Goal: Information Seeking & Learning: Learn about a topic

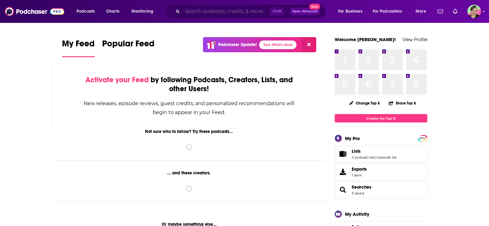
click at [214, 8] on input "Search podcasts, credits, & more..." at bounding box center [226, 11] width 88 height 10
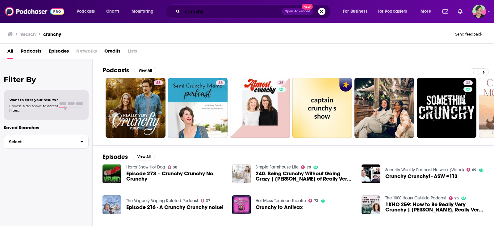
click at [224, 11] on input "crunchy" at bounding box center [231, 11] width 99 height 10
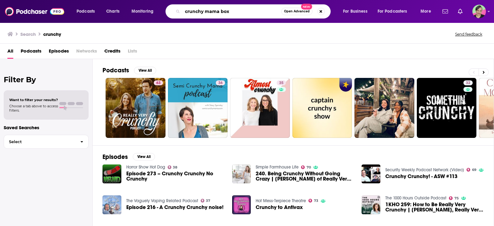
type input "crunchy mama box"
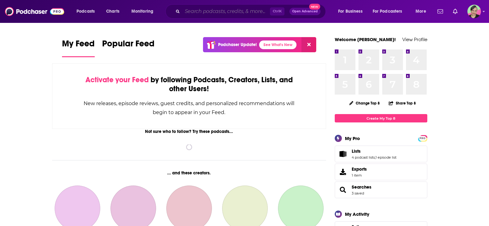
click at [207, 14] on input "Search podcasts, credits, & more..." at bounding box center [226, 11] width 88 height 10
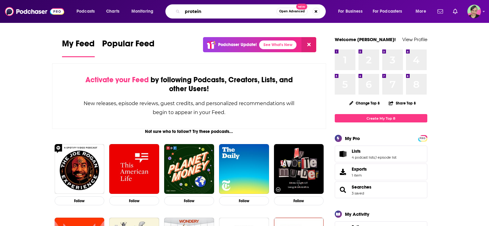
type input "protein"
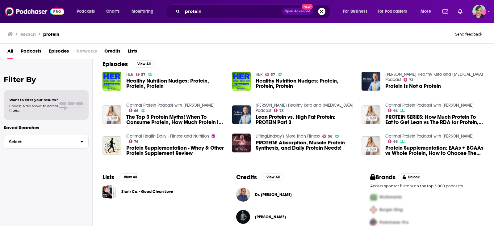
scroll to position [123, 0]
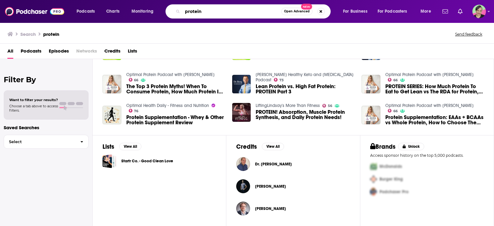
click at [218, 9] on input "protein" at bounding box center [231, 11] width 99 height 10
click at [145, 10] on span "Monitoring" at bounding box center [142, 11] width 22 height 9
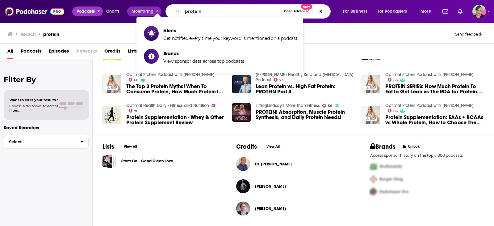
click at [85, 9] on span "Podcasts" at bounding box center [86, 11] width 18 height 9
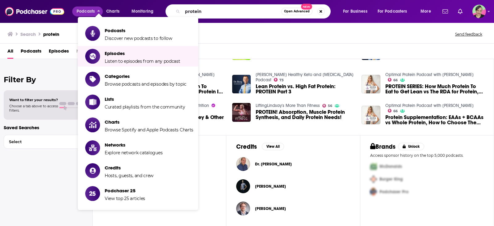
click at [15, 181] on div "Filter By Want to filter your results? Choose a tab above to access filters. Sa…" at bounding box center [46, 172] width 93 height 226
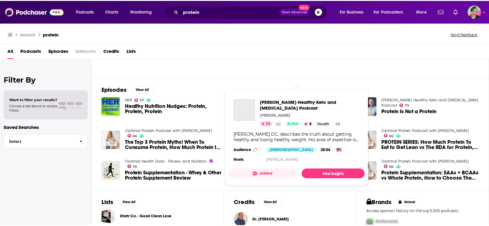
scroll to position [0, 0]
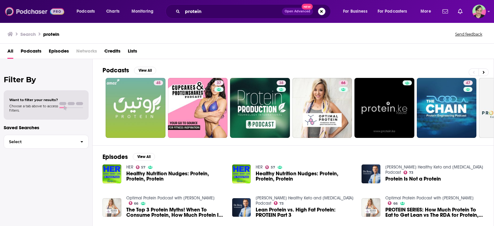
click at [38, 13] on img at bounding box center [34, 12] width 59 height 12
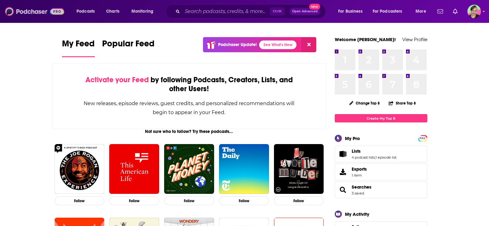
click at [37, 10] on img at bounding box center [34, 12] width 59 height 12
click at [195, 13] on input "Search podcasts, credits, & more..." at bounding box center [226, 11] width 88 height 10
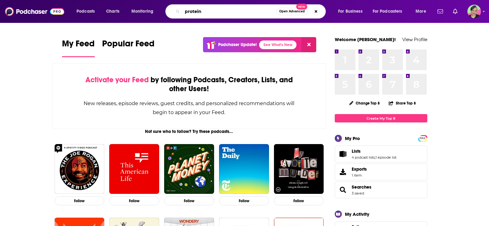
type input "protein"
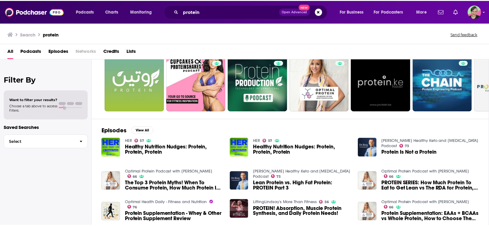
scroll to position [62, 0]
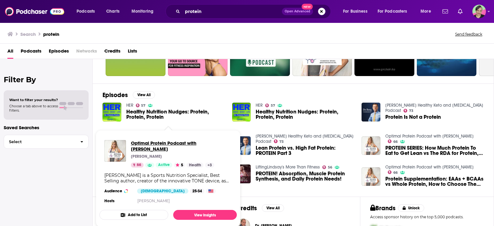
click at [167, 142] on span "Optimal Protein Podcast with Vanessa Spina" at bounding box center [181, 146] width 101 height 12
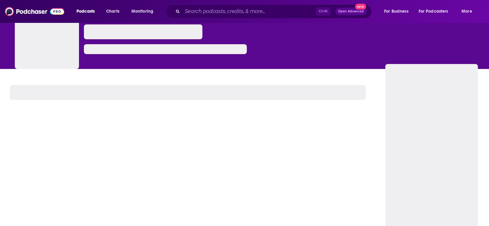
scroll to position [62, 0]
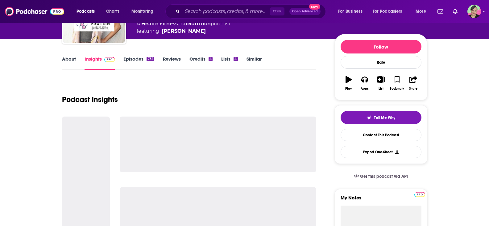
click at [252, 57] on link "Similar" at bounding box center [254, 63] width 15 height 14
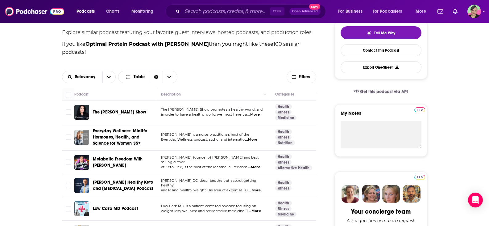
scroll to position [185, 0]
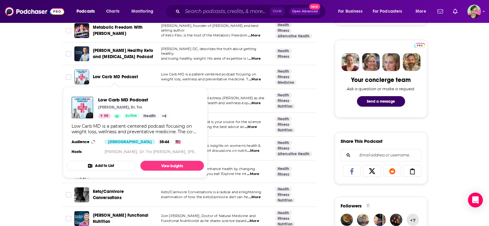
click at [123, 77] on span "Low Carb MD Podcast" at bounding box center [115, 76] width 45 height 5
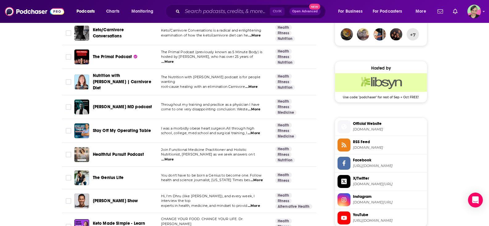
scroll to position [494, 0]
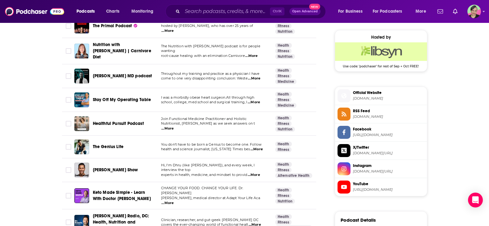
click at [121, 97] on span "Stay Off My Operating Table" at bounding box center [122, 99] width 58 height 5
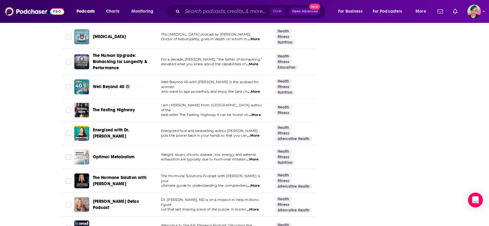
scroll to position [987, 0]
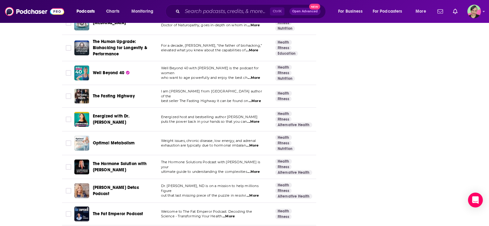
click at [104, 113] on span "Energized with Dr. Mariza" at bounding box center [111, 118] width 37 height 11
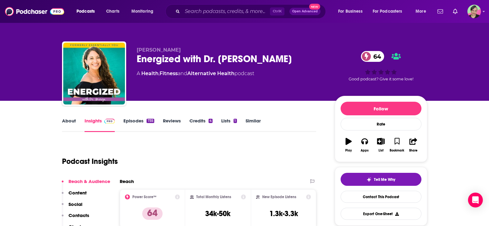
click at [69, 118] on link "About" at bounding box center [69, 125] width 14 height 14
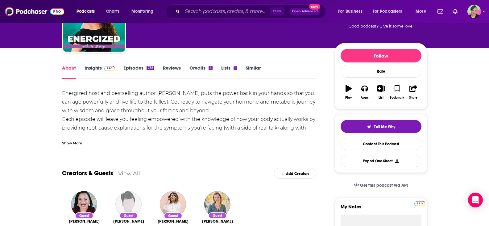
scroll to position [62, 0]
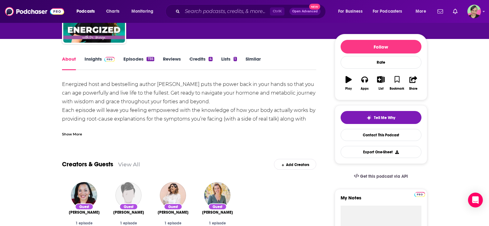
click at [97, 62] on link "Insights" at bounding box center [100, 63] width 31 height 14
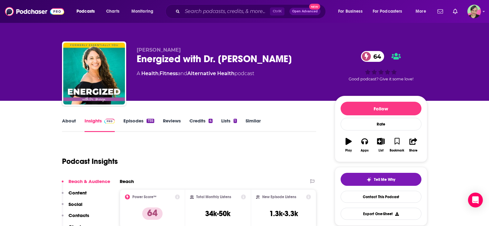
click at [72, 123] on link "About" at bounding box center [69, 125] width 14 height 14
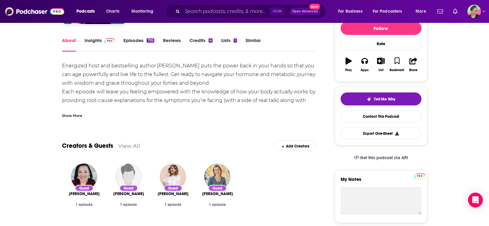
scroll to position [62, 0]
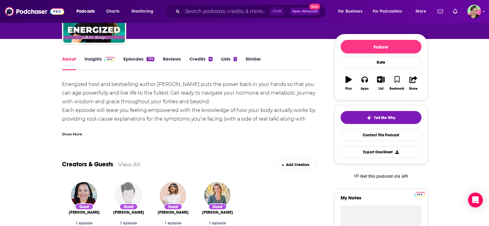
click at [72, 133] on div "Show More" at bounding box center [72, 134] width 20 height 6
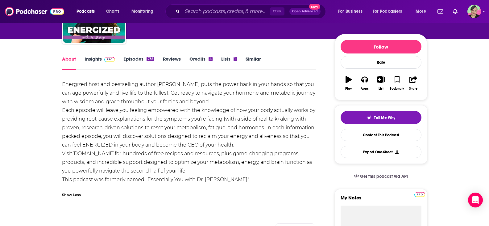
click at [133, 59] on link "Episodes 735" at bounding box center [138, 63] width 31 height 14
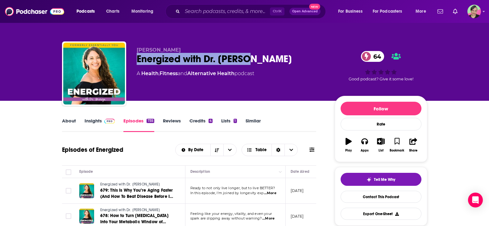
drag, startPoint x: 262, startPoint y: 59, endPoint x: 131, endPoint y: 55, distance: 130.3
click at [135, 58] on div "Dr. Mariza Snyder Energized with Dr. Mariza 64 A Health , Fitness and Alternati…" at bounding box center [244, 74] width 365 height 67
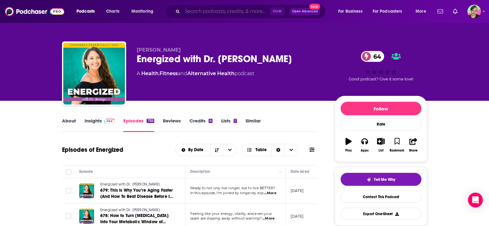
click at [220, 10] on input "Search podcasts, credits, & more..." at bounding box center [226, 11] width 88 height 10
click at [86, 9] on span "Podcasts" at bounding box center [86, 11] width 18 height 9
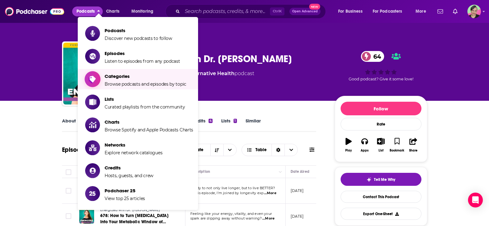
click at [120, 80] on span "Categories Browse podcasts and episodes by topic" at bounding box center [146, 78] width 82 height 15
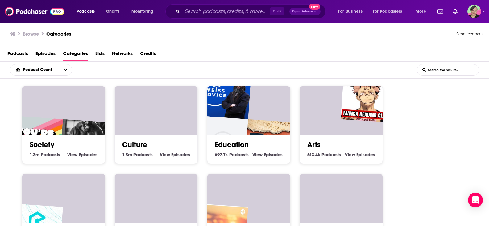
drag, startPoint x: 434, startPoint y: 69, endPoint x: 437, endPoint y: 67, distance: 3.3
click at [434, 69] on input "List Search Input" at bounding box center [448, 69] width 62 height 11
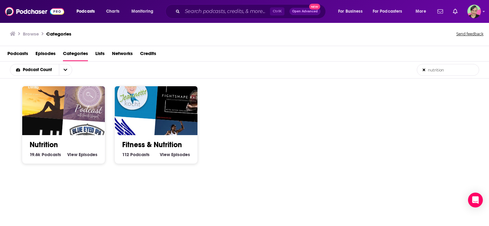
type input "nutrition"
click at [77, 106] on img "The Health Profiler Podcast" at bounding box center [89, 95] width 53 height 53
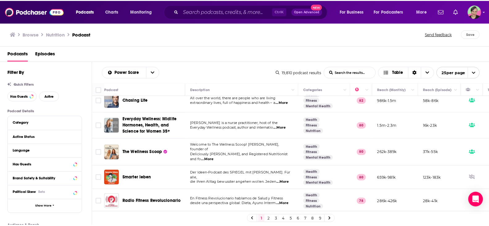
scroll to position [93, 0]
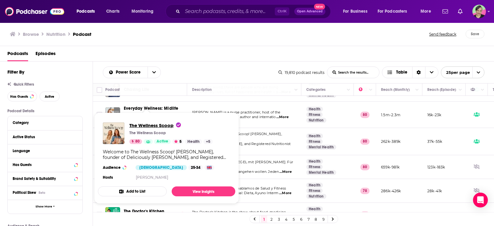
click at [148, 125] on span "The Wellness Scoop" at bounding box center [155, 125] width 52 height 6
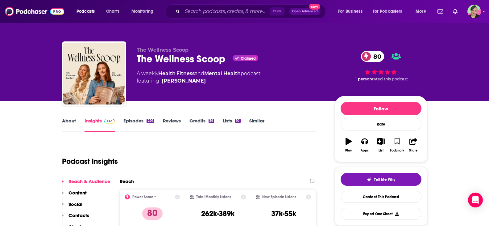
click at [74, 120] on link "About" at bounding box center [69, 125] width 14 height 14
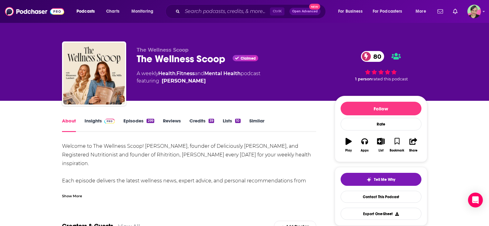
scroll to position [31, 0]
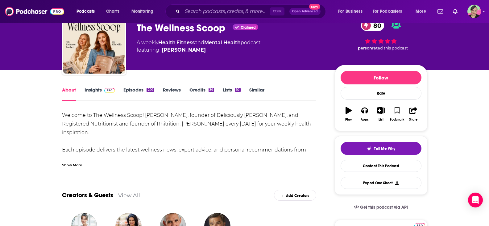
click at [73, 165] on div "Show More" at bounding box center [72, 164] width 20 height 6
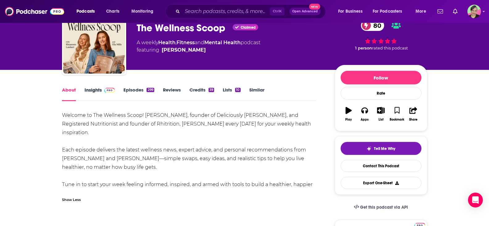
click at [121, 87] on div "Insights" at bounding box center [104, 94] width 39 height 14
click at [139, 94] on link "Episodes 299" at bounding box center [138, 94] width 31 height 14
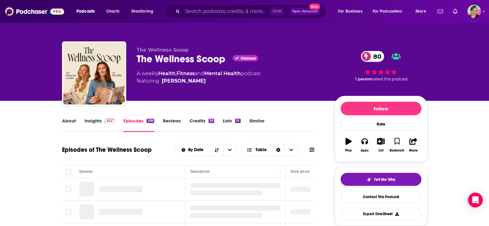
scroll to position [62, 0]
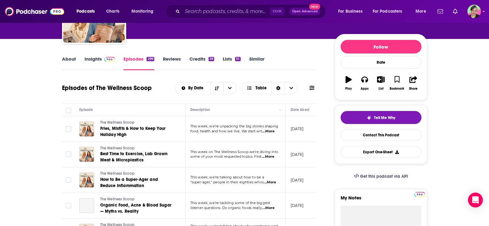
click at [275, 132] on span "...More" at bounding box center [268, 131] width 12 height 5
click at [66, 58] on link "About" at bounding box center [69, 63] width 14 height 14
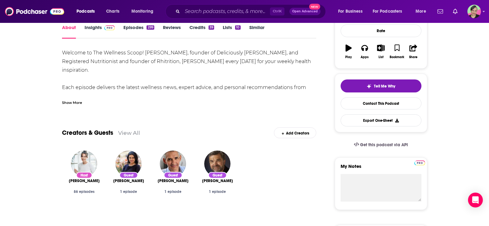
scroll to position [31, 0]
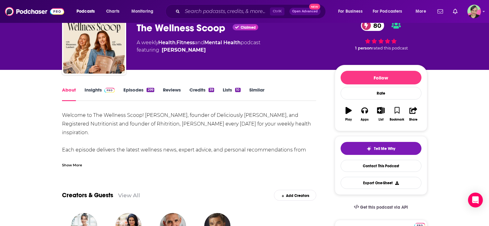
click at [85, 88] on link "Insights" at bounding box center [100, 94] width 31 height 14
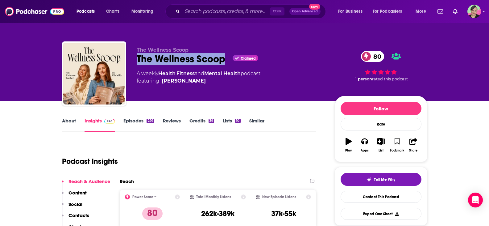
drag, startPoint x: 138, startPoint y: 60, endPoint x: 226, endPoint y: 60, distance: 87.6
click at [226, 60] on div "The Wellness Scoop Claimed 80" at bounding box center [231, 59] width 188 height 12
copy h2 "The Wellness Scoop"
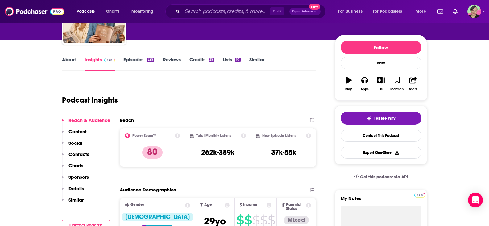
scroll to position [62, 0]
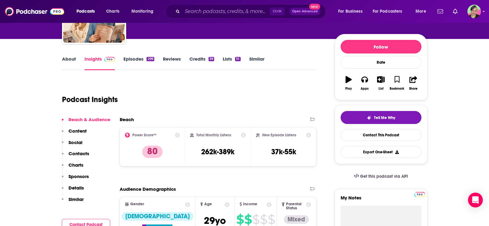
click at [130, 58] on link "Episodes 299" at bounding box center [138, 63] width 31 height 14
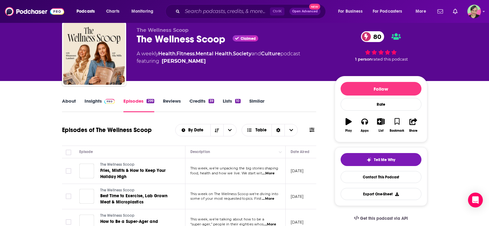
scroll to position [93, 0]
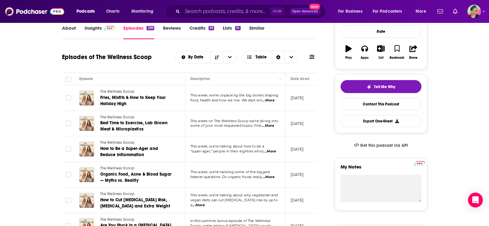
click at [313, 56] on icon at bounding box center [312, 57] width 5 height 4
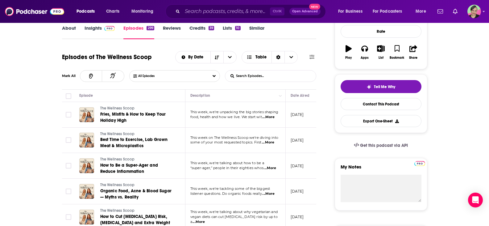
click at [277, 78] on input "List Search Input" at bounding box center [257, 75] width 64 height 11
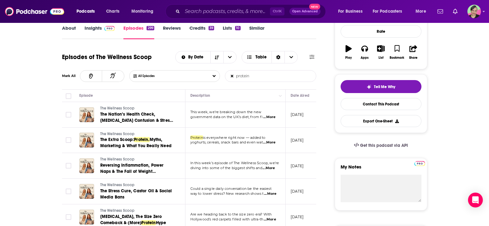
drag, startPoint x: 257, startPoint y: 78, endPoint x: 214, endPoint y: 74, distance: 43.7
click at [214, 74] on div "All Episodes protein List Search Input Search Episodes..." at bounding box center [222, 76] width 187 height 12
type input "nutrition"
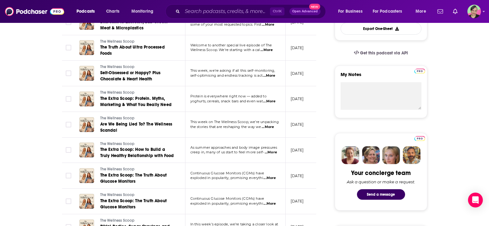
scroll to position [185, 0]
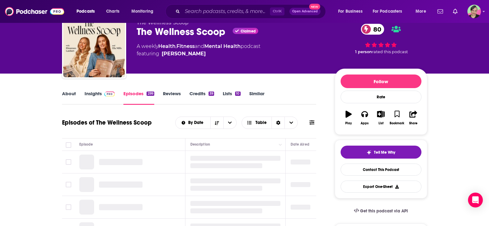
scroll to position [62, 0]
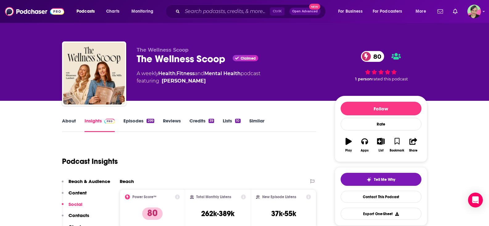
click at [71, 121] on link "About" at bounding box center [69, 125] width 14 height 14
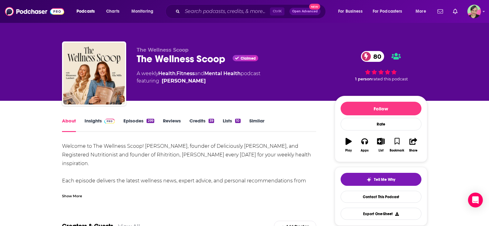
click at [98, 122] on link "Insights" at bounding box center [100, 125] width 31 height 14
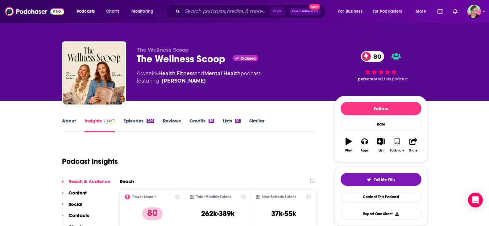
click at [133, 119] on link "Episodes 299" at bounding box center [138, 125] width 31 height 14
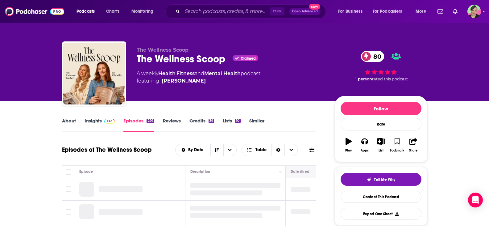
click at [305, 173] on icon "Move" at bounding box center [304, 171] width 7 height 7
click at [313, 149] on icon at bounding box center [312, 149] width 5 height 5
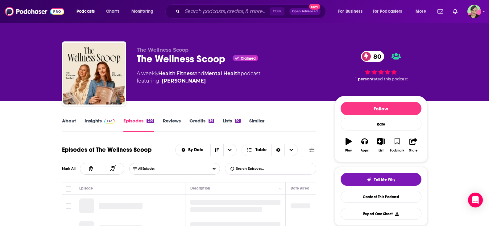
click at [309, 148] on button at bounding box center [312, 149] width 9 height 6
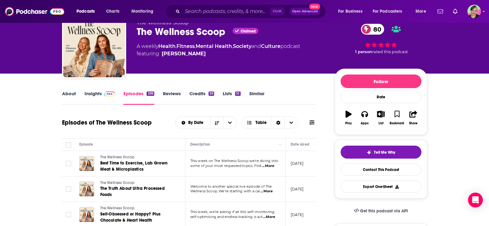
scroll to position [31, 0]
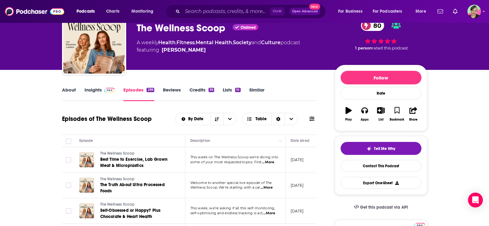
click at [313, 120] on icon at bounding box center [312, 118] width 5 height 4
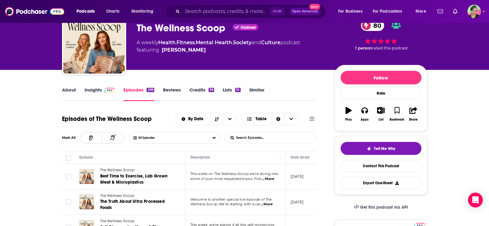
click at [267, 138] on input "List Search Input" at bounding box center [257, 137] width 64 height 11
click at [267, 135] on input "List Search Input" at bounding box center [257, 137] width 64 height 11
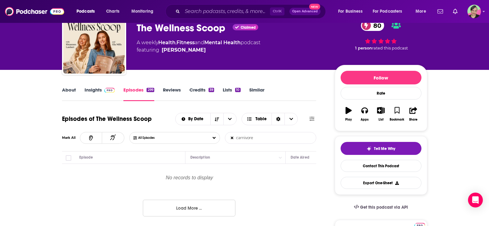
type input "carnivore"
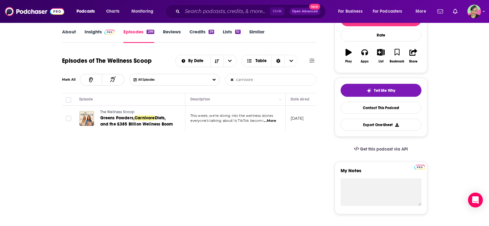
scroll to position [93, 0]
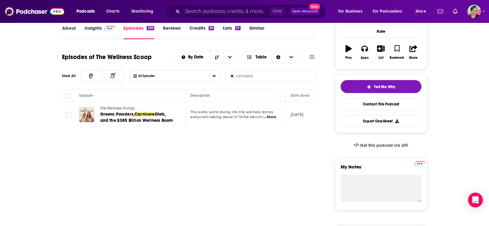
click at [272, 116] on span "...More" at bounding box center [270, 116] width 12 height 5
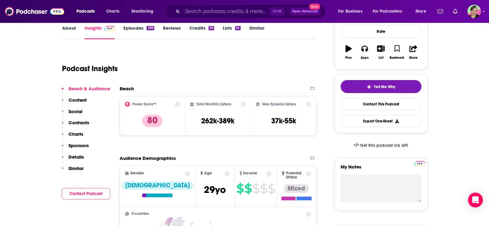
scroll to position [31, 0]
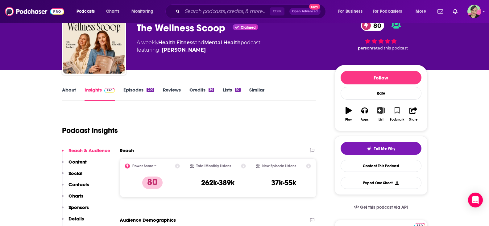
click at [381, 109] on icon "button" at bounding box center [381, 110] width 8 height 7
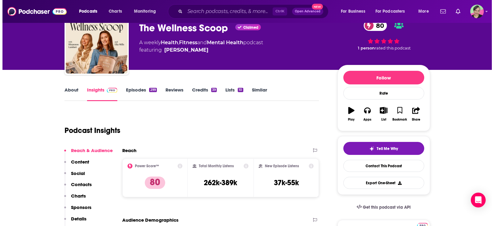
scroll to position [0, 0]
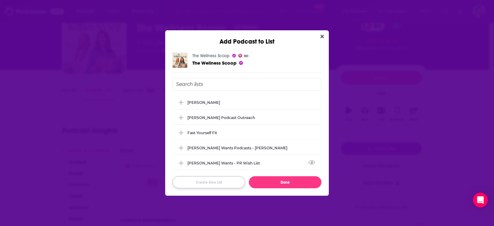
click at [209, 184] on button "Create New List" at bounding box center [209, 182] width 73 height 12
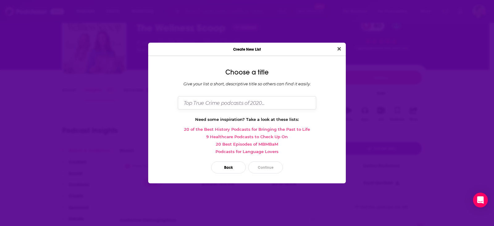
click at [231, 103] on input "Dialog" at bounding box center [247, 102] width 138 height 13
type input "S"
drag, startPoint x: 201, startPoint y: 101, endPoint x: 132, endPoint y: 97, distance: 68.6
click at [132, 97] on div "Create New List Choose a title Give your list a short, descriptive title so oth…" at bounding box center [247, 113] width 494 height 226
paste input "cori lefkowith"
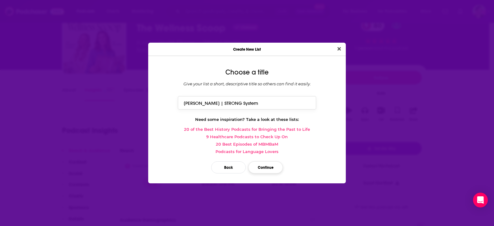
type input "cori lefkowith | STRONG System"
click at [268, 169] on button "Continue" at bounding box center [265, 167] width 35 height 12
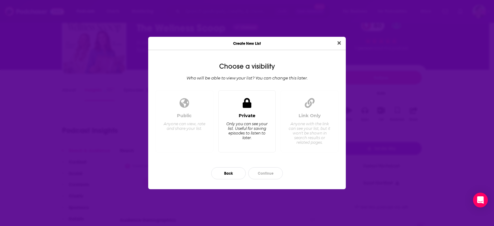
click at [259, 110] on div "Private Only you can see your list. Useful for saving episodes to listen to lat…" at bounding box center [247, 121] width 58 height 62
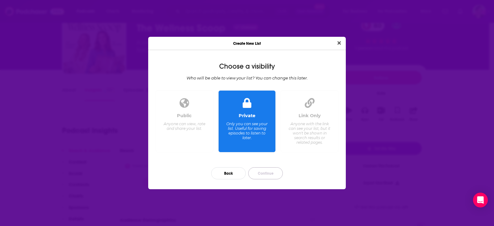
click at [267, 173] on button "Continue" at bounding box center [265, 173] width 35 height 12
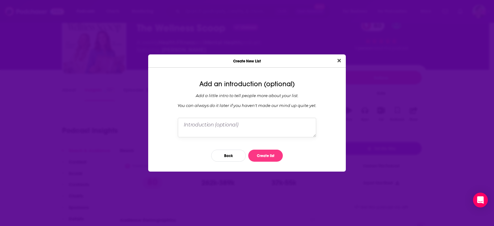
click at [235, 126] on textarea "Dialog" at bounding box center [247, 127] width 138 height 19
paste textarea "The STRONG System: Transform Your Mindset and Build Your Best Body at Any Age B…"
drag, startPoint x: 227, startPoint y: 135, endPoint x: 181, endPoint y: 126, distance: 45.8
click at [181, 126] on textarea "The STRONG System: Transform Your Mindset and Build Your Best Body at Any Age B…" at bounding box center [247, 127] width 138 height 19
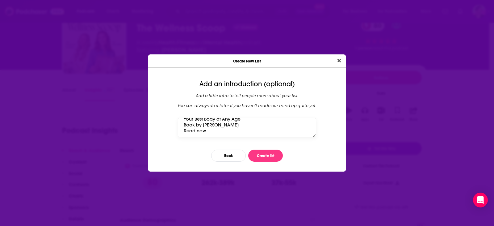
scroll to position [0, 0]
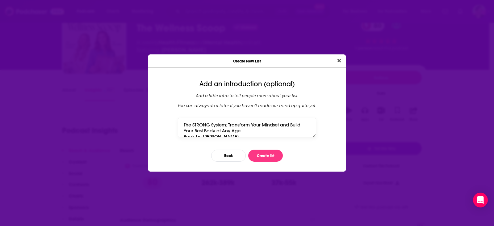
drag, startPoint x: 213, startPoint y: 133, endPoint x: 188, endPoint y: 131, distance: 25.4
click at [183, 129] on textarea "The STRONG System: Transform Your Mindset and Build Your Best Body at Any Age B…" at bounding box center [247, 127] width 138 height 19
click at [188, 131] on textarea "The STRONG System: Transform Your Mindset and Build Your Best Body at Any Age B…" at bounding box center [247, 127] width 138 height 19
click at [196, 136] on textarea "The STRONG System: Transform Your Mindset and Build Your Best Body at Any Age B…" at bounding box center [247, 127] width 138 height 19
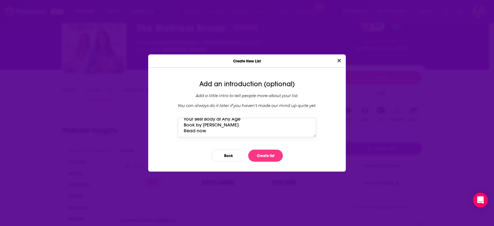
drag, startPoint x: 193, startPoint y: 135, endPoint x: 186, endPoint y: 127, distance: 10.3
click at [177, 124] on div "Add an introduction (optional) Add a little intro to tell people more about you…" at bounding box center [246, 122] width 197 height 98
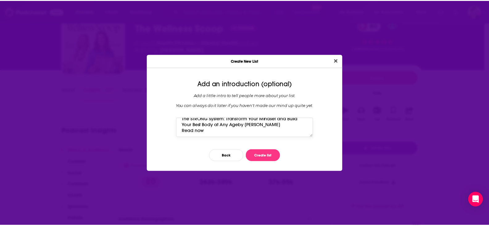
scroll to position [6, 0]
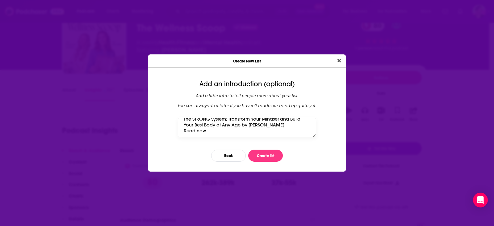
drag, startPoint x: 213, startPoint y: 132, endPoint x: 180, endPoint y: 129, distance: 33.2
click at [180, 129] on textarea "The STRONG System: Transform Your Mindset and Build Your Best Body at Any Age b…" at bounding box center [247, 127] width 138 height 19
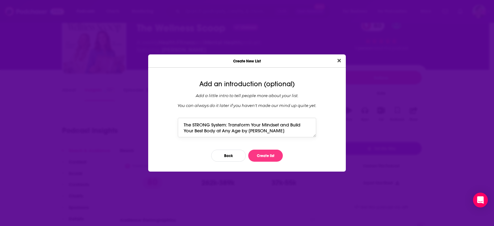
click at [282, 124] on textarea "The STRONG System: Transform Your Mindset and Build Your Best Body at Any Age b…" at bounding box center [247, 127] width 138 height 19
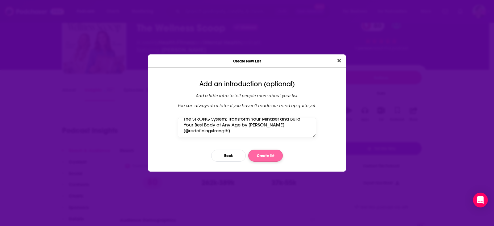
type textarea "The STRONG System: Transform Your Mindset and Build Your Best Body at Any Age b…"
click at [269, 157] on button "Create list" at bounding box center [265, 155] width 35 height 12
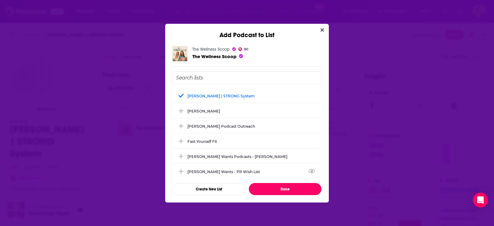
click at [284, 186] on button "Done" at bounding box center [285, 189] width 73 height 12
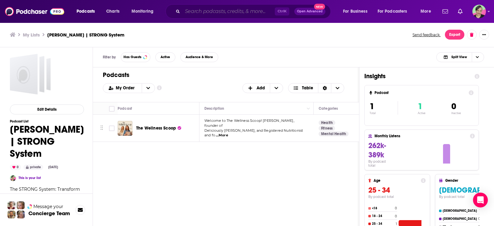
click at [208, 7] on input "Search podcasts, credits, & more..." at bounding box center [228, 11] width 92 height 10
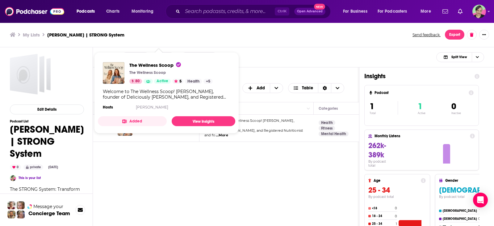
click at [155, 127] on span "The Wellness Scoop The Wellness Scoop 80 Active 5 Health + 5 Welcome to The Wel…" at bounding box center [166, 92] width 137 height 71
click at [148, 64] on span "The Wellness Scoop" at bounding box center [155, 65] width 52 height 6
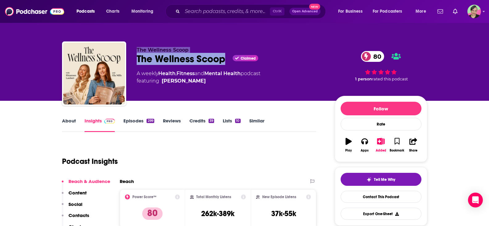
drag, startPoint x: 177, startPoint y: 58, endPoint x: 224, endPoint y: 60, distance: 47.0
click at [224, 60] on div "The Wellness Scoop The Wellness Scoop Claimed 80 A weekly Health , Fitness and …" at bounding box center [231, 71] width 188 height 49
click at [70, 118] on link "About" at bounding box center [69, 125] width 14 height 14
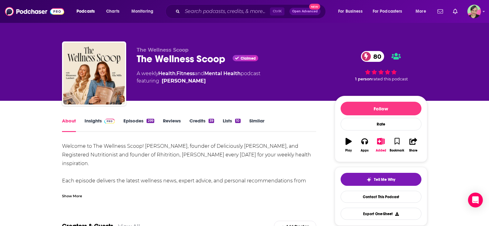
click at [247, 169] on div "Welcome to The Wellness Scoop! Join Ella Mills, founder of Deliciously Ella, an…" at bounding box center [189, 185] width 255 height 86
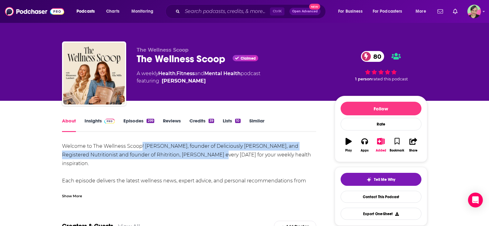
drag, startPoint x: 141, startPoint y: 143, endPoint x: 186, endPoint y: 158, distance: 47.4
click at [186, 158] on div "Welcome to The Wellness Scoop! Join Ella Mills, founder of Deliciously Ella, an…" at bounding box center [189, 185] width 255 height 86
copy div "! Join Ella Mills, founder of Deliciously Ella, and Registered Nutritionist and…"
click at [422, 10] on span "More" at bounding box center [421, 11] width 10 height 9
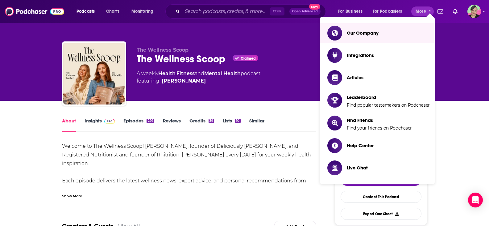
click at [0, 47] on div "The Wellness Scoop The Wellness Scoop Claimed 80 A weekly Health , Fitness and …" at bounding box center [244, 50] width 489 height 101
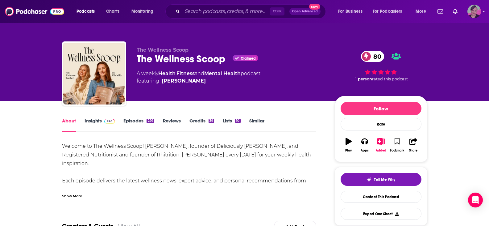
click at [484, 11] on icon "Show profile menu" at bounding box center [484, 11] width 2 height 1
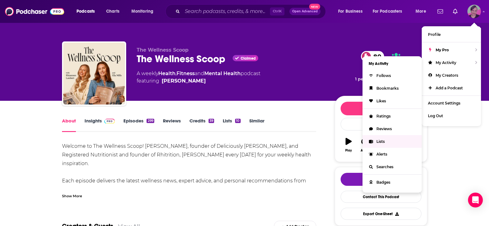
click at [381, 139] on link "Lists" at bounding box center [392, 141] width 59 height 13
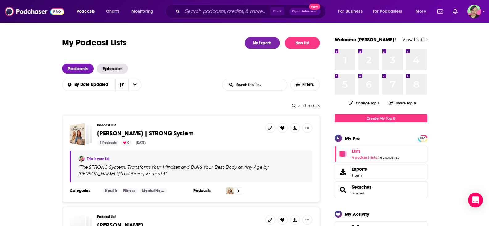
scroll to position [62, 0]
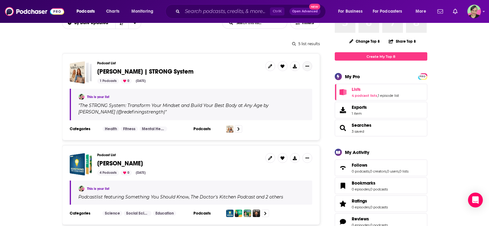
click at [310, 67] on button "Show More Button" at bounding box center [307, 66] width 10 height 10
click at [309, 64] on icon "Show More Button" at bounding box center [308, 66] width 4 height 4
click at [272, 64] on link at bounding box center [270, 66] width 10 height 10
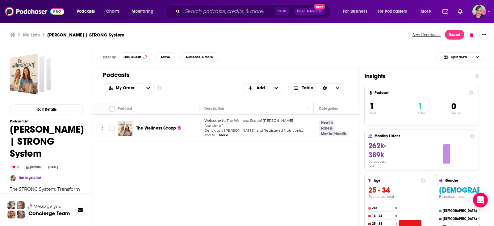
click at [336, 88] on icon "Choose View" at bounding box center [337, 88] width 4 height 4
drag, startPoint x: 251, startPoint y: 59, endPoint x: 253, endPoint y: 61, distance: 3.3
click at [251, 59] on div "Filter by Has Guests Active Audience & More Split View" at bounding box center [293, 57] width 401 height 20
click at [276, 86] on icon "+ Add" at bounding box center [276, 88] width 4 height 4
click at [256, 65] on div "Filter by Has Guests Active Audience & More Split View" at bounding box center [293, 57] width 401 height 20
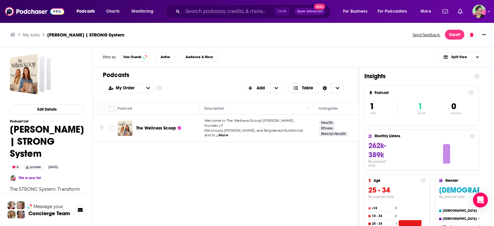
click at [234, 156] on div "Podcasts Add My Order Customize Your List Order Select the “My Order” sort and …" at bounding box center [226, 172] width 266 height 211
click at [150, 88] on button "open menu" at bounding box center [148, 87] width 13 height 9
click at [182, 80] on div "Podcasts Add My Order My Order Alphabetical Power Score Customize Your List Ord…" at bounding box center [226, 84] width 266 height 35
click at [52, 108] on button "Edit Details" at bounding box center [47, 109] width 74 height 10
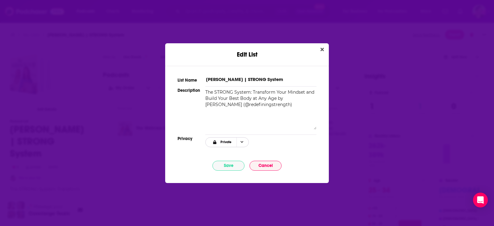
click at [241, 141] on icon "Choose Privacy" at bounding box center [241, 141] width 3 height 3
click at [255, 127] on textarea "The STRONG System: Transform Your Mindset and Build Your Best Body at Any Age b…" at bounding box center [260, 109] width 111 height 40
click at [317, 129] on div "List Name cori lefkowith | STRONG System Description The STRONG System: Transfo…" at bounding box center [247, 121] width 164 height 110
click at [239, 84] on div "Description The STRONG System: Transform Your Mindset and Build Your Best Body …" at bounding box center [246, 107] width 139 height 47
click at [322, 47] on icon "Close" at bounding box center [321, 49] width 3 height 5
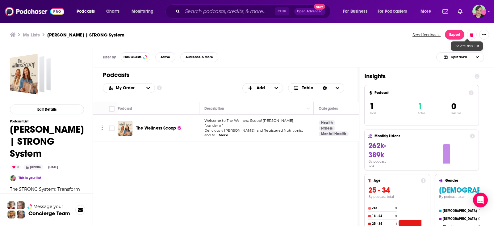
click at [470, 33] on icon at bounding box center [471, 35] width 3 height 4
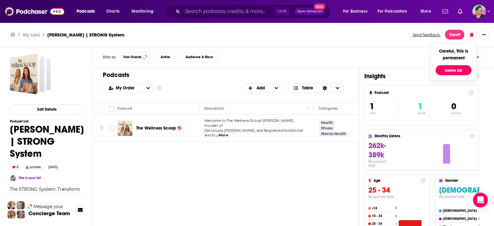
click at [442, 68] on button "Delete List" at bounding box center [453, 70] width 36 height 10
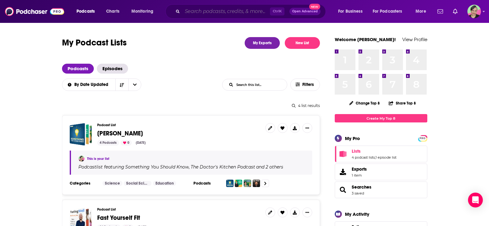
click at [196, 12] on input "Search podcasts, credits, & more..." at bounding box center [226, 11] width 88 height 10
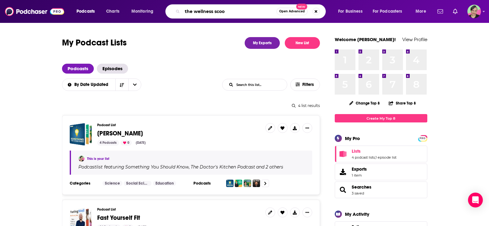
type input "the wellness scoop"
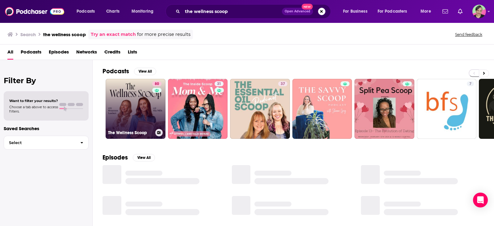
click at [122, 92] on link "80 The Wellness Scoop" at bounding box center [136, 109] width 60 height 60
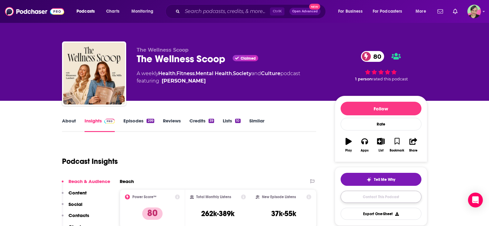
click at [383, 190] on link "Contact This Podcast" at bounding box center [381, 196] width 81 height 12
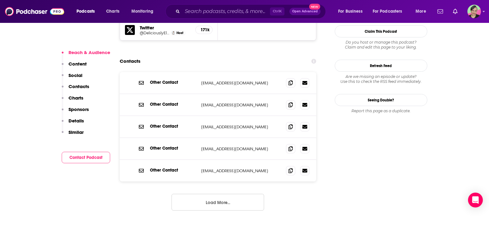
scroll to position [635, 0]
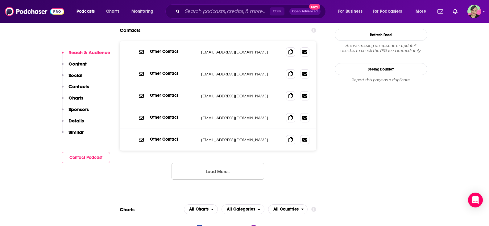
click at [219, 163] on button "Load More..." at bounding box center [218, 171] width 93 height 17
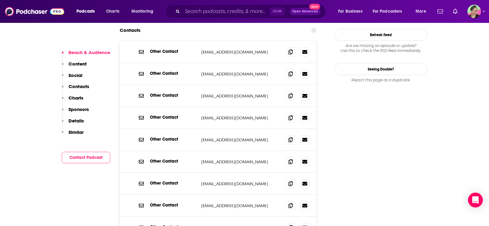
scroll to position [759, 0]
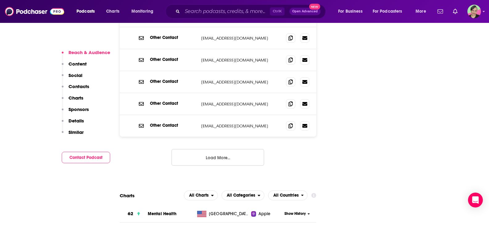
click at [218, 149] on button "Load More..." at bounding box center [218, 157] width 93 height 17
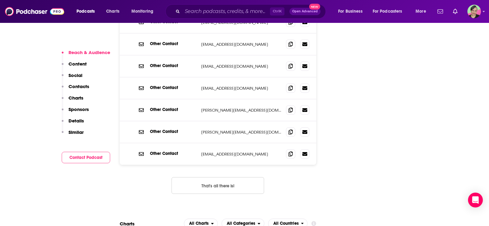
scroll to position [821, 0]
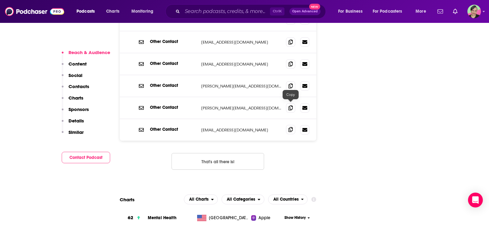
click at [289, 127] on icon at bounding box center [291, 129] width 4 height 5
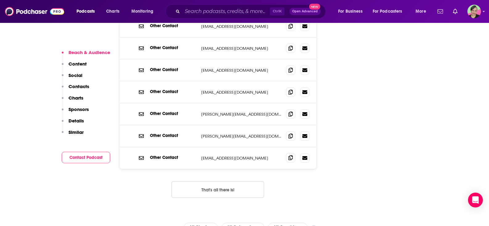
scroll to position [790, 0]
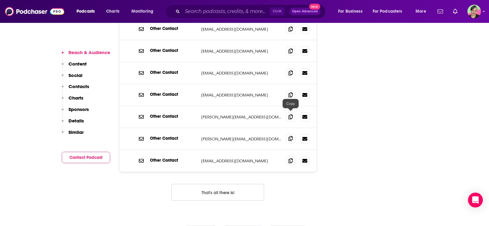
click at [290, 136] on icon at bounding box center [291, 138] width 4 height 5
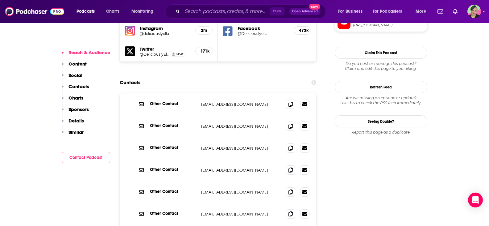
scroll to position [481, 0]
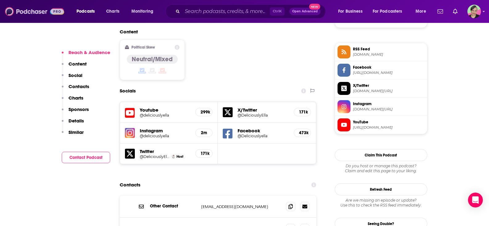
click at [27, 10] on img at bounding box center [34, 12] width 59 height 12
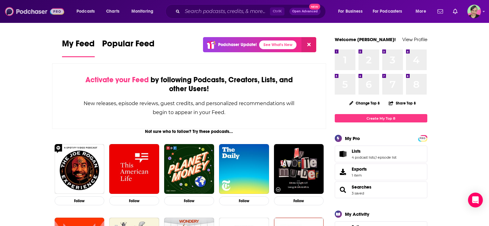
click at [36, 12] on img at bounding box center [34, 12] width 59 height 12
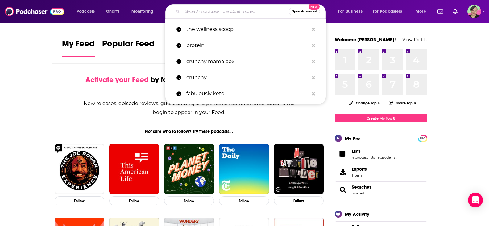
click at [228, 13] on input "Search podcasts, credits, & more..." at bounding box center [235, 11] width 106 height 10
click at [36, 15] on img at bounding box center [34, 12] width 59 height 12
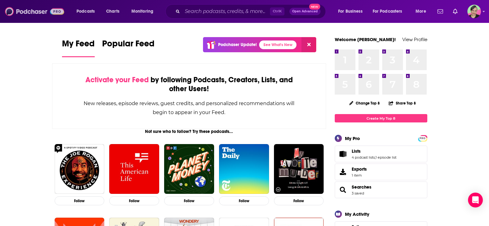
click at [45, 11] on img at bounding box center [34, 12] width 59 height 12
click at [50, 13] on img at bounding box center [34, 12] width 59 height 12
click at [37, 13] on img at bounding box center [34, 12] width 59 height 12
click at [82, 9] on span "Podcasts" at bounding box center [86, 11] width 18 height 9
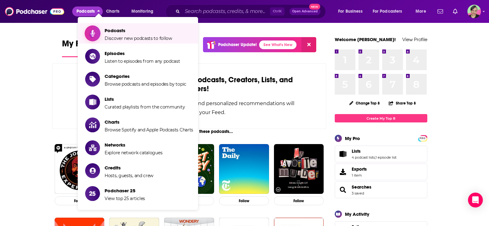
click at [129, 31] on span "Podcasts" at bounding box center [139, 30] width 68 height 6
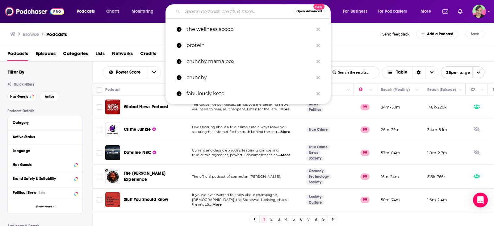
click at [201, 10] on input "Search podcasts, credits, & more..." at bounding box center [237, 11] width 111 height 10
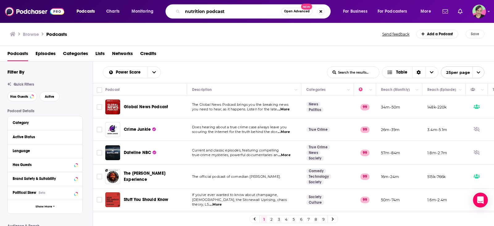
type input "nutrition podcasts"
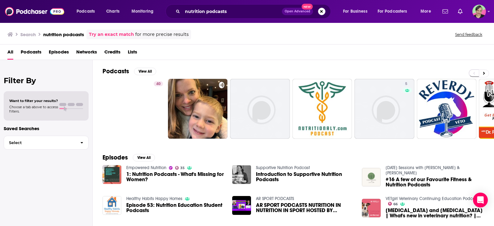
click at [108, 35] on link "Try an exact match" at bounding box center [111, 34] width 45 height 7
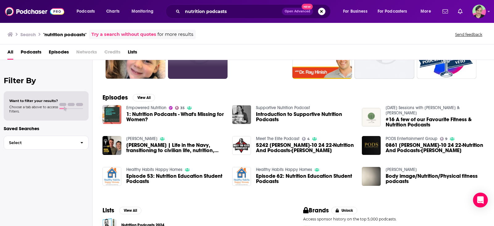
scroll to position [62, 0]
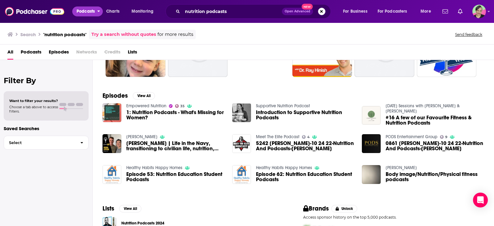
click at [89, 10] on span "Podcasts" at bounding box center [86, 11] width 18 height 9
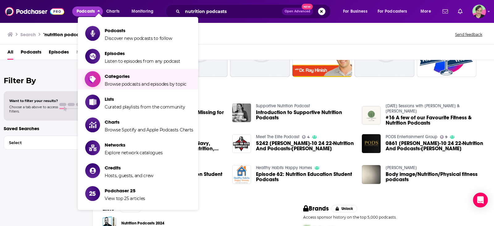
click at [116, 76] on span "Categories" at bounding box center [146, 76] width 82 height 6
type input ""nutrition podcasts""
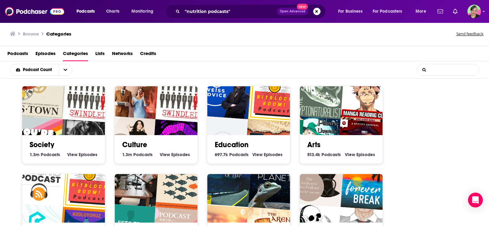
click at [447, 71] on input "List Search Input" at bounding box center [448, 69] width 62 height 11
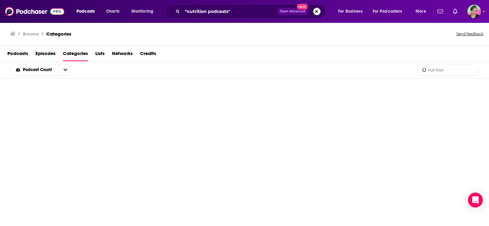
type input "nutrition"
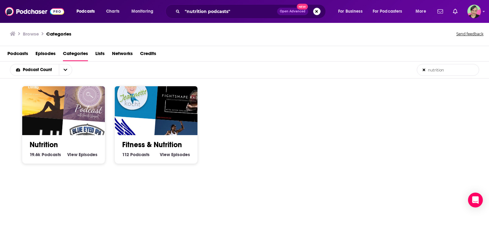
click at [56, 147] on link "Nutrition" at bounding box center [44, 144] width 28 height 9
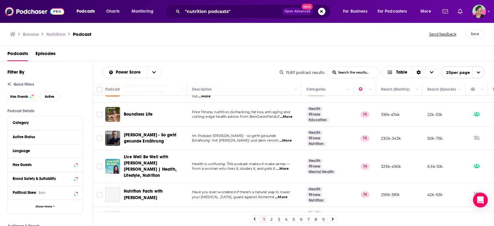
scroll to position [339, 0]
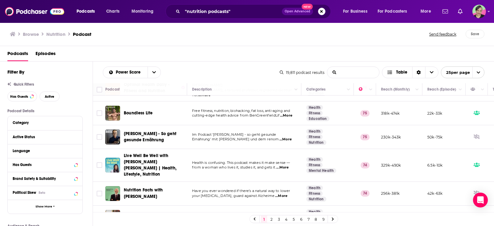
click at [355, 73] on input "List Search Input" at bounding box center [353, 72] width 52 height 11
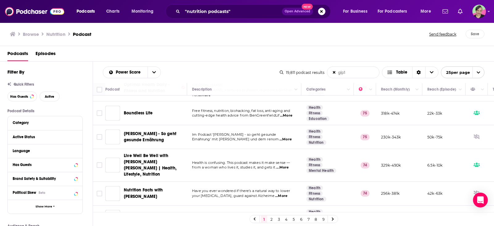
type input "glp1"
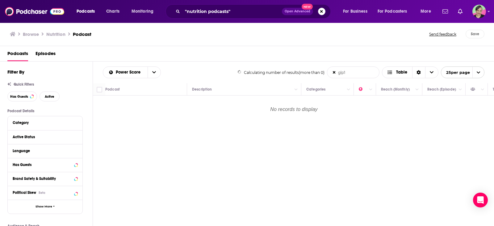
scroll to position [0, 0]
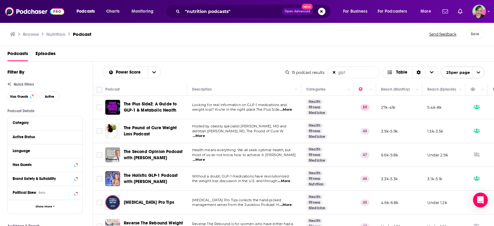
click at [291, 110] on span "...More" at bounding box center [286, 109] width 12 height 5
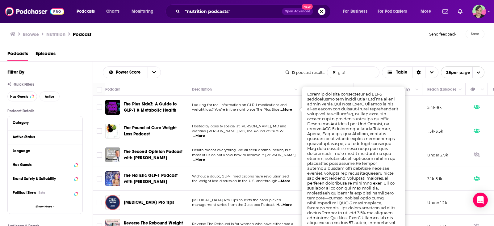
click at [226, 80] on div "Power Score glp1 List Search Input Search the results... Table 15 podcast resul…" at bounding box center [293, 72] width 401 height 22
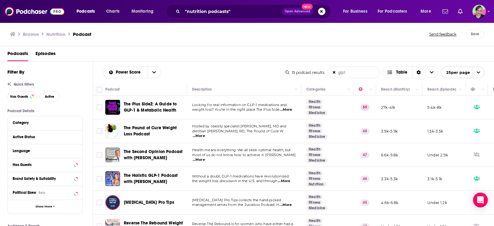
click at [152, 106] on span "The Plus SideZ: A Guide to GLP-1 & Metabolic Health" at bounding box center [150, 106] width 53 height 11
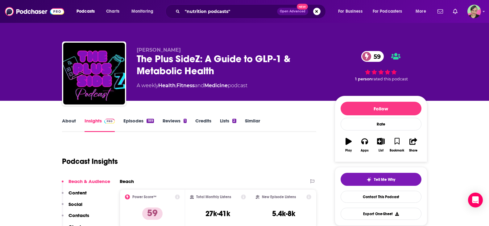
scroll to position [31, 0]
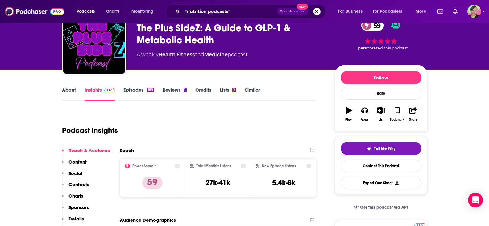
click at [65, 89] on link "About" at bounding box center [69, 94] width 14 height 14
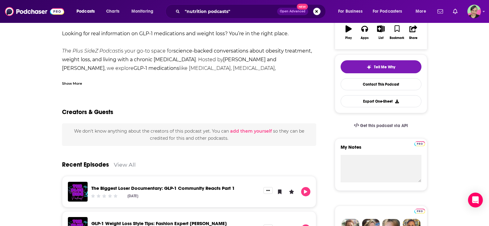
scroll to position [123, 0]
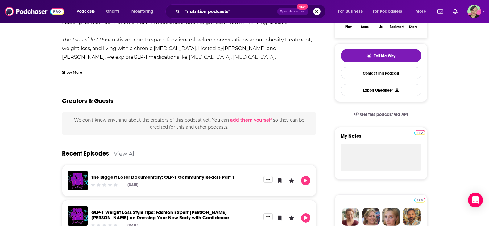
click at [80, 73] on div "Show More" at bounding box center [72, 72] width 20 height 6
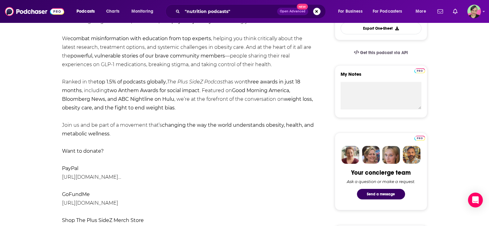
scroll to position [62, 0]
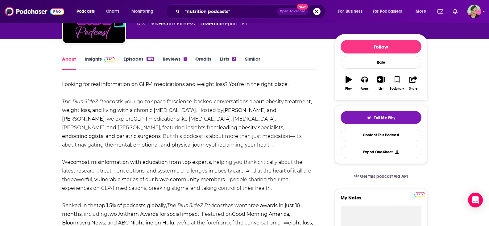
click at [97, 58] on link "Insights" at bounding box center [100, 63] width 31 height 14
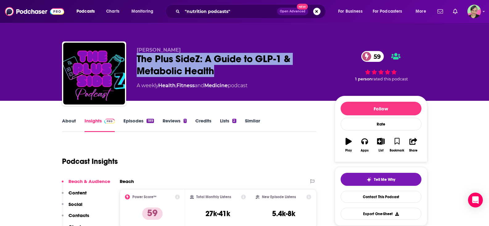
drag, startPoint x: 229, startPoint y: 73, endPoint x: 127, endPoint y: 59, distance: 103.5
click at [127, 59] on div "Kim Carlos The Plus SideZ: A Guide to GLP-1 & Metabolic Health 59 A weekly Heal…" at bounding box center [244, 74] width 365 height 67
click at [206, 73] on div "The Plus SideZ: A Guide to GLP-1 & Metabolic Health 59" at bounding box center [231, 65] width 188 height 24
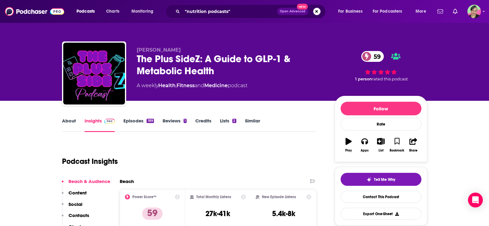
click at [66, 121] on link "About" at bounding box center [69, 125] width 14 height 14
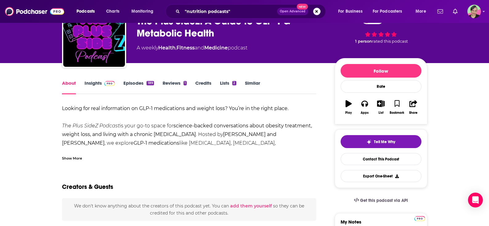
scroll to position [62, 0]
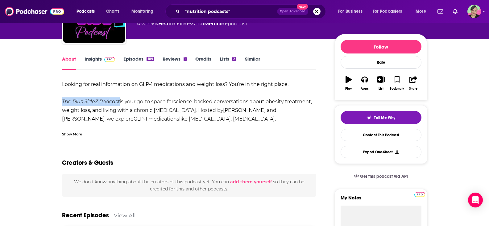
drag, startPoint x: 53, startPoint y: 101, endPoint x: 120, endPoint y: 101, distance: 67.0
copy em "The Plus SideZ Podcast"
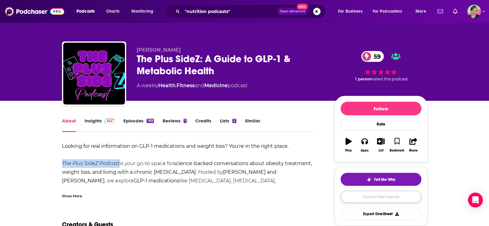
click at [390, 197] on link "Contact This Podcast" at bounding box center [381, 196] width 81 height 12
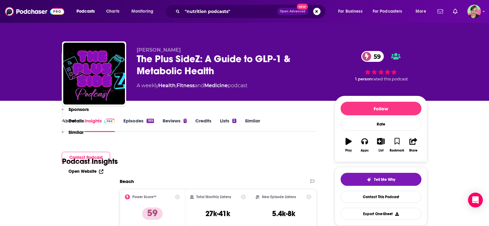
scroll to position [587, 0]
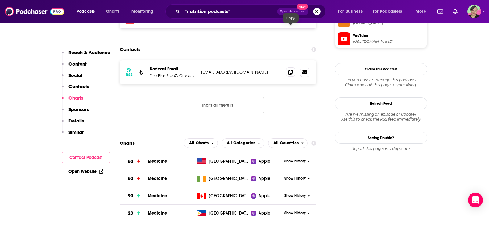
click at [291, 69] on icon at bounding box center [291, 71] width 4 height 5
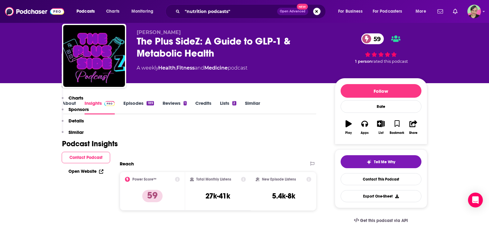
scroll to position [123, 0]
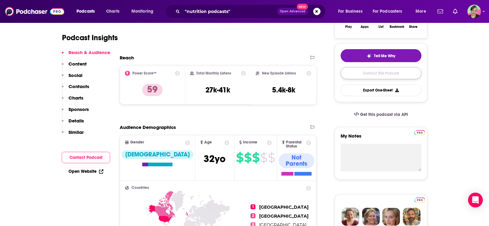
click at [373, 71] on link "Contact This Podcast" at bounding box center [381, 73] width 81 height 12
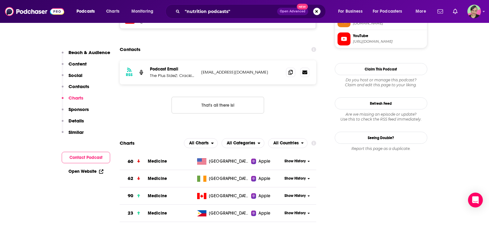
scroll to position [525, 0]
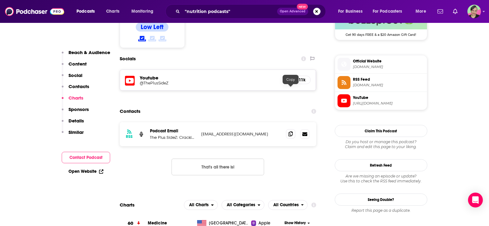
click at [289, 131] on icon at bounding box center [291, 133] width 4 height 5
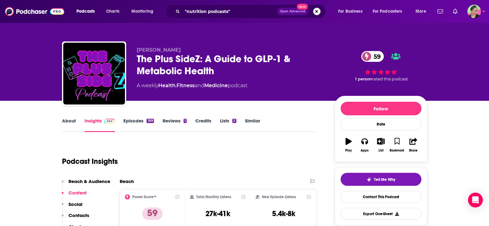
scroll to position [31, 0]
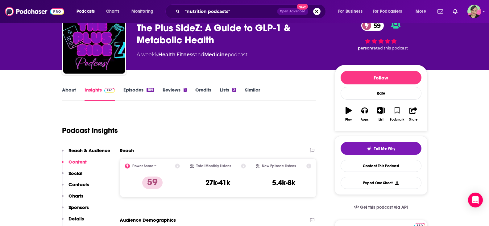
click at [250, 89] on link "Similar" at bounding box center [252, 94] width 15 height 14
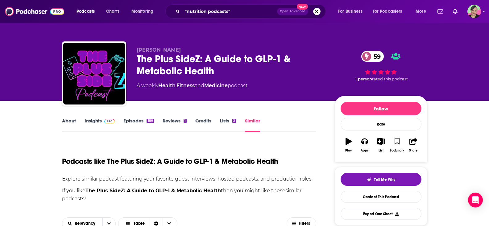
click at [257, 121] on link "Similar" at bounding box center [252, 125] width 15 height 14
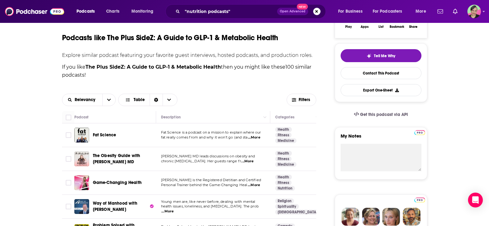
scroll to position [154, 0]
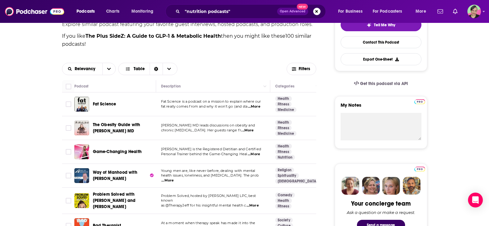
click at [249, 106] on span "...More" at bounding box center [254, 106] width 12 height 5
click at [112, 103] on span "Fat Science" at bounding box center [104, 103] width 23 height 5
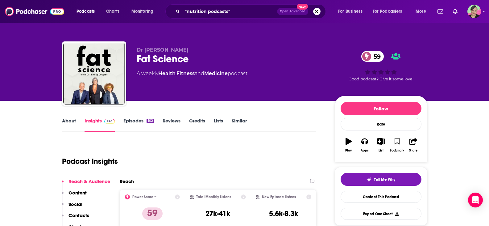
click at [66, 119] on link "About" at bounding box center [69, 125] width 14 height 14
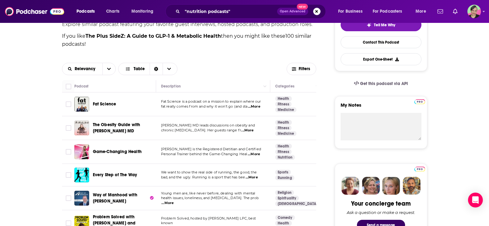
scroll to position [93, 0]
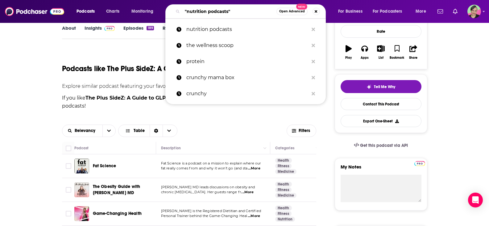
drag, startPoint x: 232, startPoint y: 7, endPoint x: 152, endPoint y: 2, distance: 79.5
click at [152, 2] on div "Podcasts Charts Monitoring "nutrition podcasts" Open Advanced New nutrition pod…" at bounding box center [244, 11] width 489 height 23
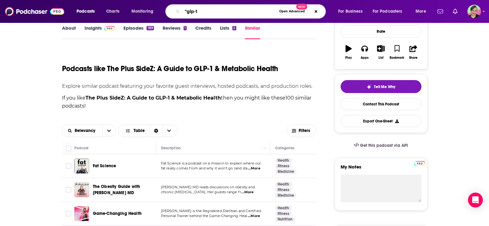
type input ""glp-1""
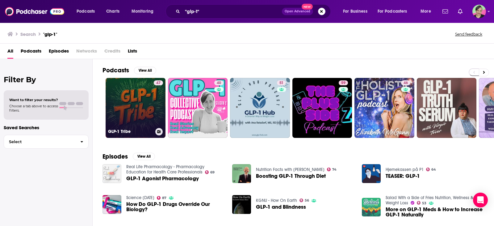
click at [138, 98] on link "47 GLP-1 Tribe" at bounding box center [136, 108] width 60 height 60
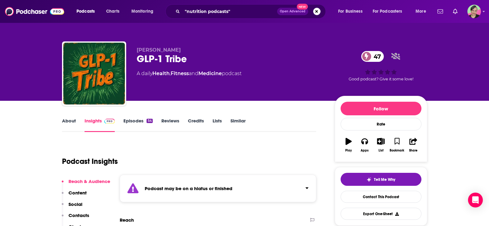
scroll to position [62, 0]
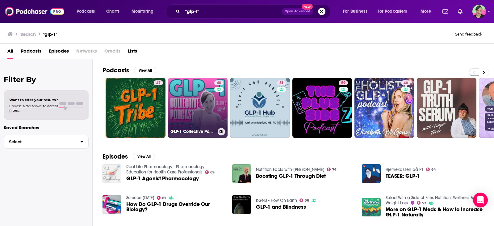
click at [181, 100] on link "40 GLP-1 Collective Podcast" at bounding box center [198, 108] width 60 height 60
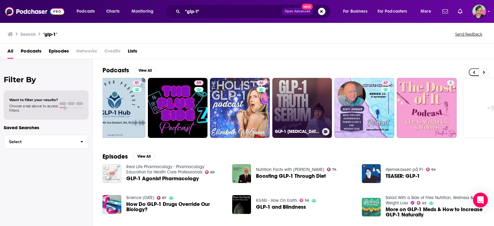
scroll to position [0, 149]
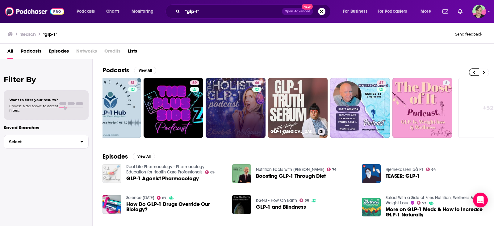
click at [226, 114] on link "46" at bounding box center [236, 108] width 60 height 60
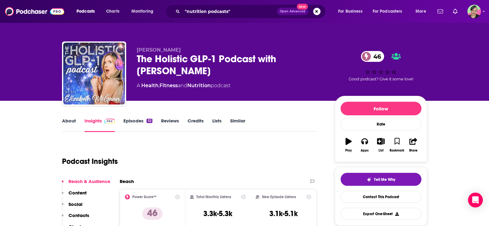
click at [69, 121] on link "About" at bounding box center [69, 125] width 14 height 14
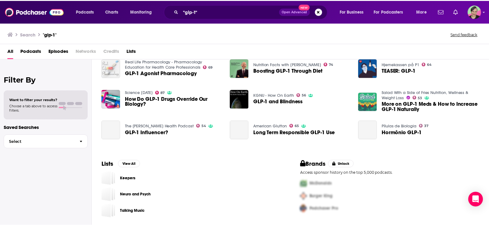
scroll to position [75, 0]
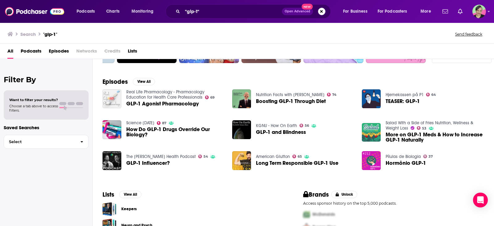
click at [8, 210] on div "Filter By Want to filter your results? Choose a tab above to access filters. Sa…" at bounding box center [46, 172] width 93 height 226
click at [401, 123] on link "Salad With a Side of Fries Nutrition, Wellness & Weight Loss" at bounding box center [429, 125] width 88 height 10
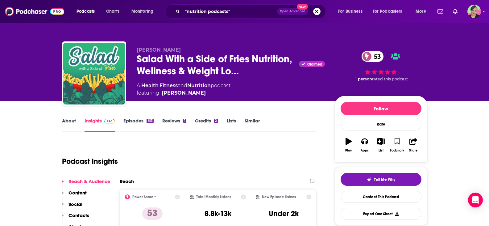
click at [68, 121] on link "About" at bounding box center [69, 125] width 14 height 14
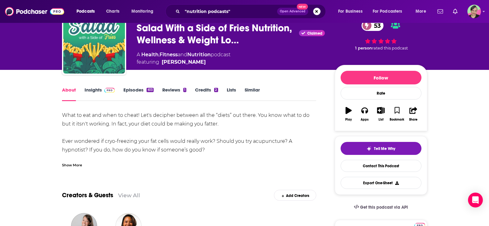
scroll to position [62, 0]
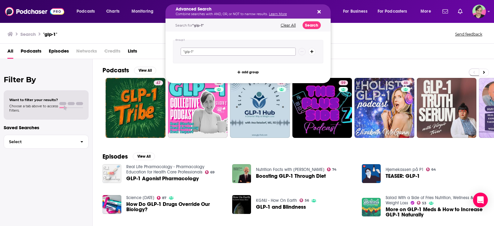
click at [206, 54] on input ""glp-1"" at bounding box center [238, 52] width 115 height 8
type input ""glp-1" "protein""
click at [283, 51] on input ""glp-1" "protein"" at bounding box center [238, 52] width 115 height 8
click at [313, 24] on button "Search" at bounding box center [311, 25] width 18 height 8
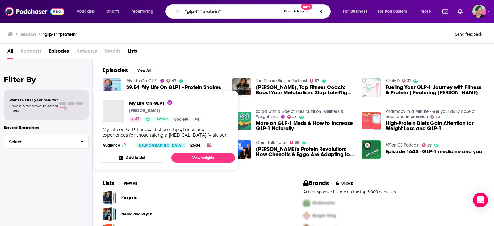
click at [141, 79] on link "My Life On GLP1" at bounding box center [141, 80] width 31 height 5
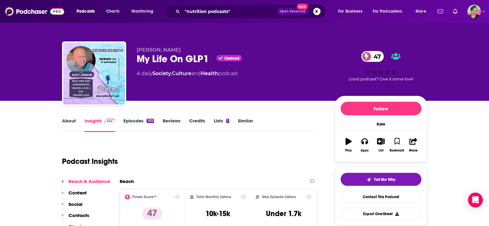
click at [68, 122] on link "About" at bounding box center [69, 125] width 14 height 14
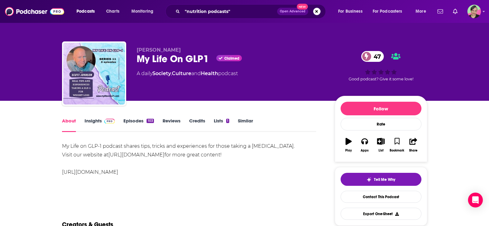
click at [96, 119] on link "Insights" at bounding box center [100, 125] width 31 height 14
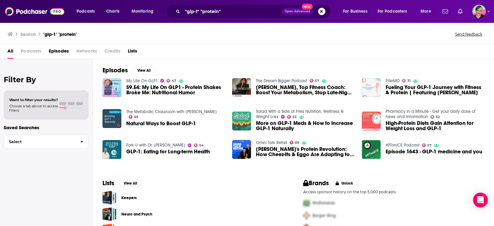
click at [164, 142] on div "Fork U with Dr. Terry Simpson 54 GLP-1: Eating for Long-term Health" at bounding box center [168, 148] width 84 height 19
click at [162, 143] on div "Podcasts Charts Monitoring "glp-1" "protein" Open Advanced New For Business For…" at bounding box center [247, 113] width 494 height 226
drag, startPoint x: 226, startPoint y: 6, endPoint x: 122, endPoint y: 8, distance: 104.6
click at [121, 7] on div "Podcasts Charts Monitoring "glp-1" "protein" Open Advanced New For Business For…" at bounding box center [254, 11] width 364 height 14
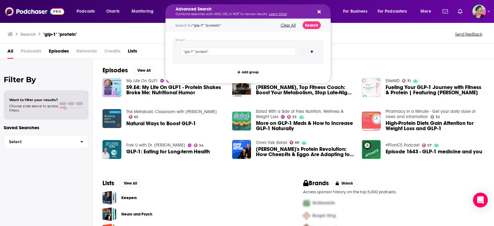
drag, startPoint x: 122, startPoint y: 41, endPoint x: 127, endPoint y: 39, distance: 5.4
click at [122, 40] on div "Search "glp-1" "protein" Send feedback" at bounding box center [247, 32] width 494 height 21
drag, startPoint x: 222, startPoint y: 11, endPoint x: 127, endPoint y: 4, distance: 95.9
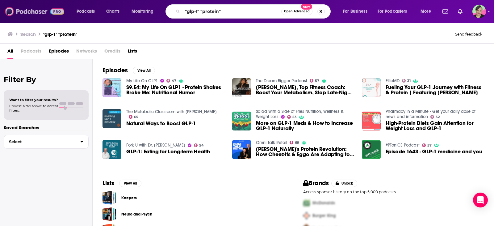
click at [29, 12] on img at bounding box center [34, 12] width 59 height 12
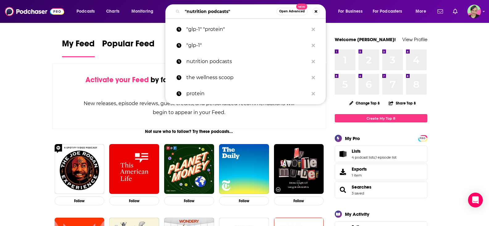
click at [215, 12] on input ""nutrition podcasts"" at bounding box center [229, 11] width 94 height 10
drag, startPoint x: 241, startPoint y: 11, endPoint x: 146, endPoint y: 10, distance: 95.4
click at [146, 10] on div "Podcasts Charts Monitoring "nutrition podcasts" Open Advanced New "glp-1" "prot…" at bounding box center [252, 11] width 360 height 14
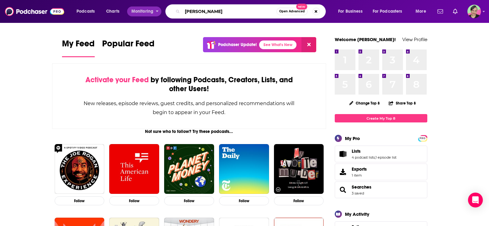
type input "[PERSON_NAME]"
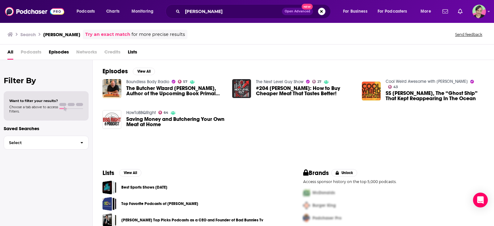
click at [149, 81] on link "Boundless Body Radio" at bounding box center [147, 81] width 43 height 5
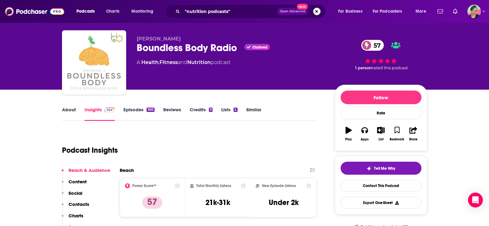
scroll to position [31, 0]
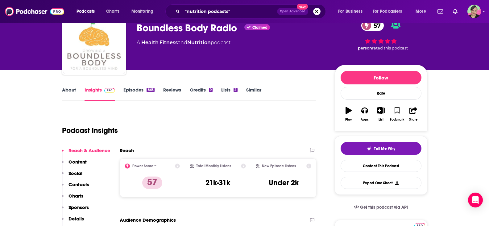
click at [134, 88] on link "Episodes 865" at bounding box center [138, 94] width 31 height 14
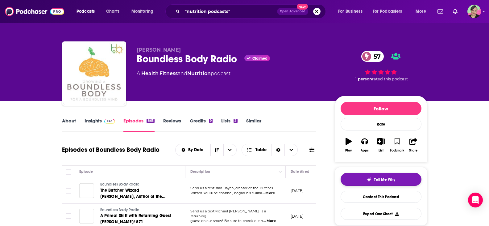
scroll to position [62, 0]
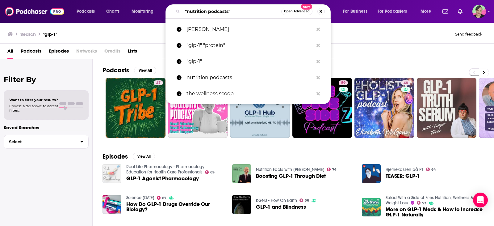
drag, startPoint x: 242, startPoint y: 11, endPoint x: 122, endPoint y: 2, distance: 120.0
click at [122, 2] on div "Podcasts Charts Monitoring "nutrition podcasts" Open Advanced New brad baych "g…" at bounding box center [247, 11] width 494 height 23
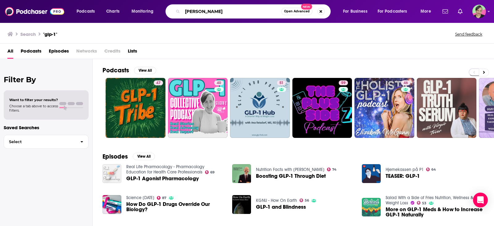
type input "[PERSON_NAME]"
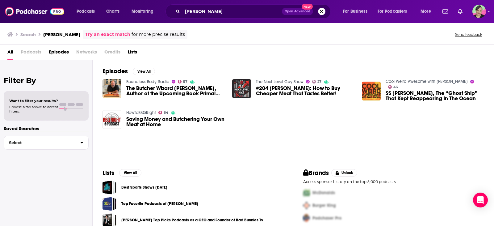
click at [282, 81] on link "The Next Level Guy Show" at bounding box center [280, 81] width 48 height 5
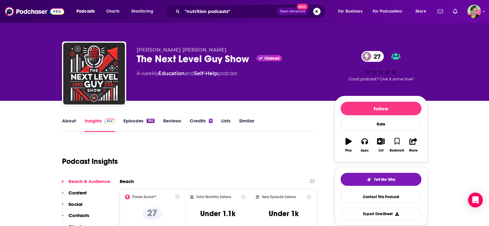
scroll to position [62, 0]
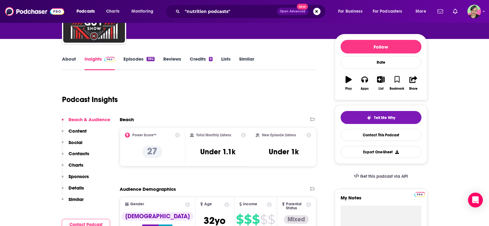
click at [137, 56] on link "Episodes 382" at bounding box center [138, 63] width 31 height 14
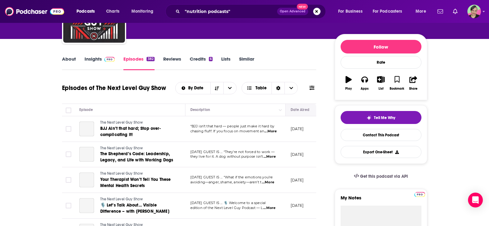
scroll to position [93, 0]
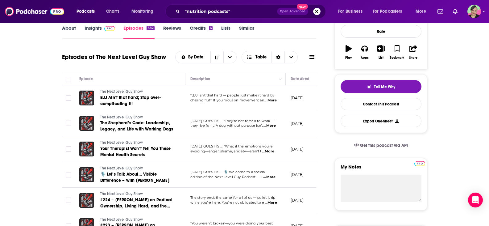
click at [316, 56] on button at bounding box center [312, 57] width 9 height 6
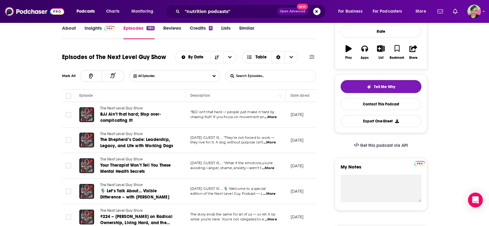
click at [279, 72] on input "List Search Input" at bounding box center [257, 75] width 64 height 11
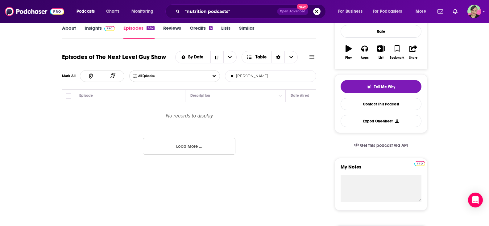
type input "[PERSON_NAME]"
click at [266, 73] on input "[PERSON_NAME]" at bounding box center [257, 75] width 64 height 11
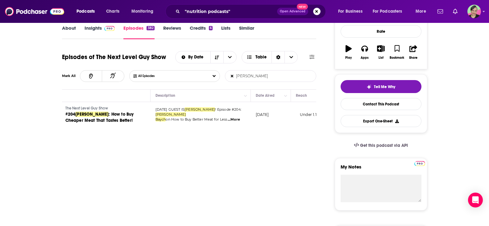
scroll to position [0, 36]
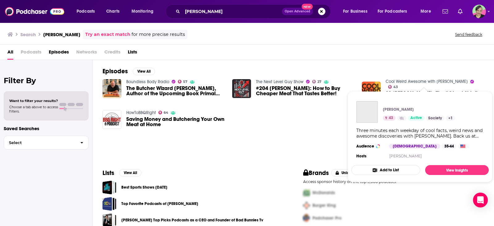
click at [420, 81] on link "Cool Weird Awesome with Brady Carlson" at bounding box center [426, 81] width 82 height 5
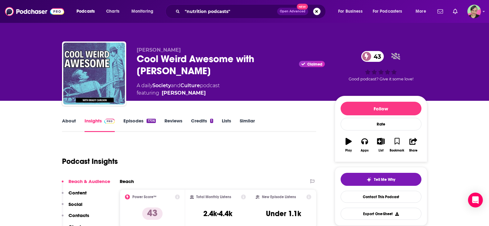
scroll to position [62, 0]
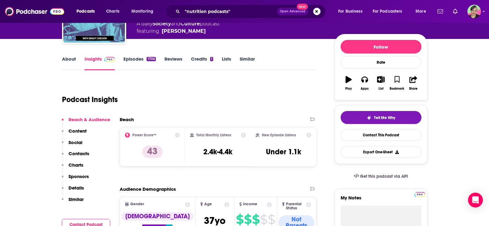
click at [70, 59] on link "About" at bounding box center [69, 63] width 14 height 14
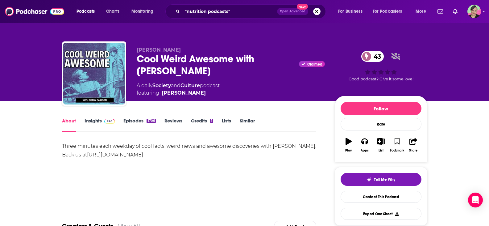
click at [138, 121] on link "Episodes 1706" at bounding box center [139, 125] width 32 height 14
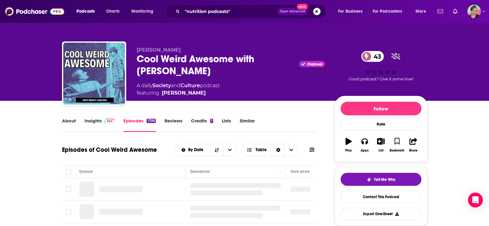
scroll to position [62, 0]
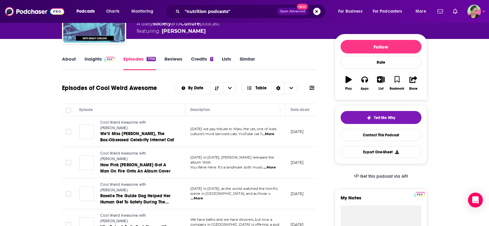
click at [311, 87] on icon at bounding box center [312, 87] width 5 height 5
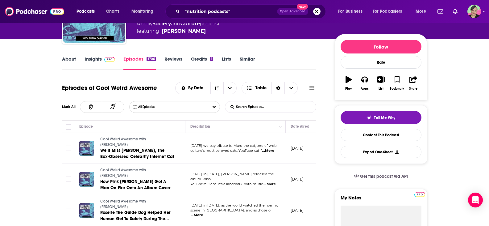
click at [245, 107] on input "List Search Input" at bounding box center [257, 106] width 64 height 11
type input "b"
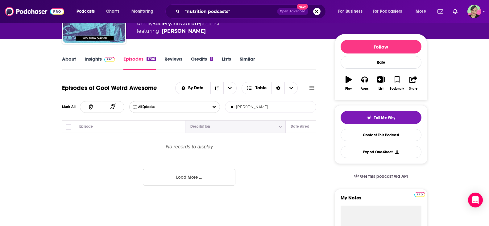
type input "[PERSON_NAME]"
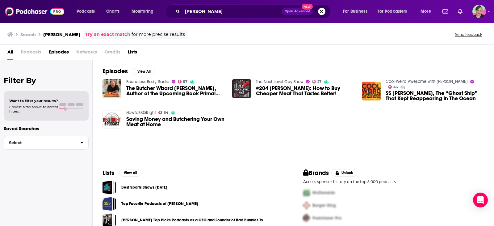
click at [148, 112] on link "HowToBBQRight" at bounding box center [141, 112] width 30 height 5
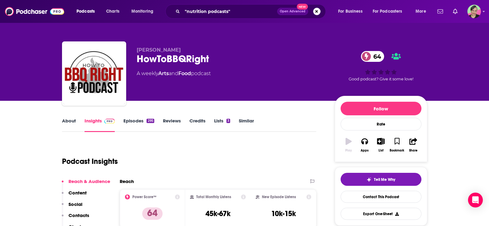
click at [129, 120] on link "Episodes 295" at bounding box center [138, 125] width 31 height 14
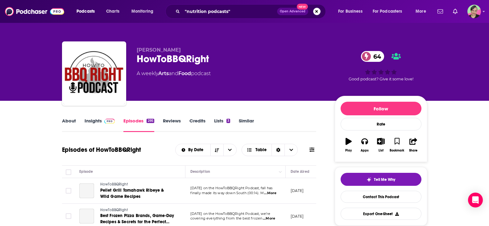
click at [310, 147] on icon at bounding box center [312, 149] width 5 height 5
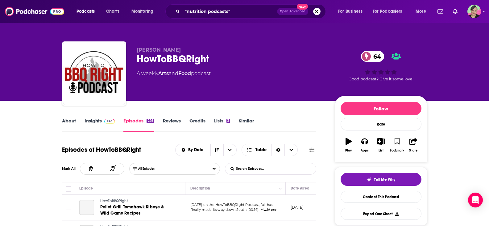
scroll to position [62, 0]
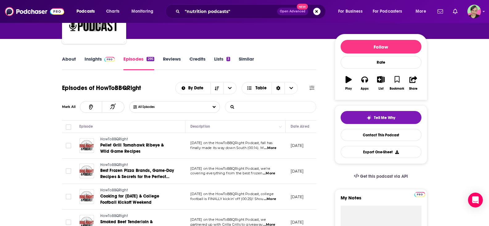
click at [269, 107] on input "List Search Input" at bounding box center [257, 106] width 64 height 11
type input "baych"
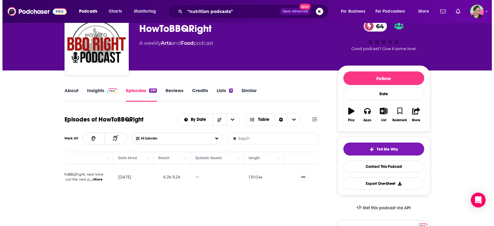
scroll to position [0, 0]
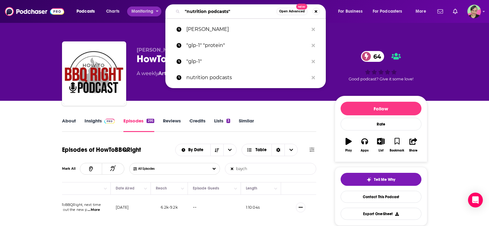
drag, startPoint x: 237, startPoint y: 13, endPoint x: 139, endPoint y: 10, distance: 98.2
click at [139, 10] on div "Podcasts Charts Monitoring "nutrition podcasts" Open Advanced New brad baych "g…" at bounding box center [252, 11] width 360 height 14
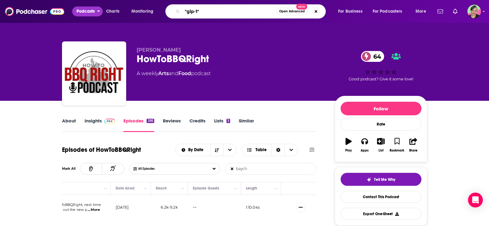
type input ""glp-1""
click at [81, 13] on span "Podcasts" at bounding box center [86, 11] width 18 height 9
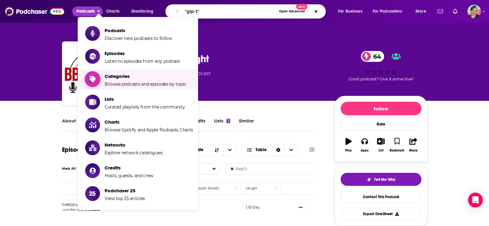
click at [129, 81] on span "Categories Browse podcasts and episodes by topic" at bounding box center [146, 78] width 82 height 15
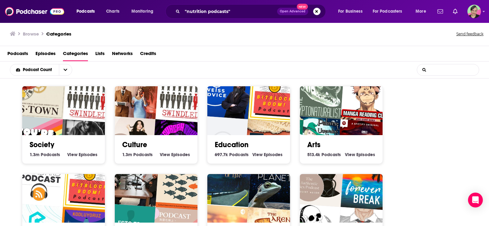
click at [455, 68] on input "List Search Input" at bounding box center [448, 69] width 62 height 11
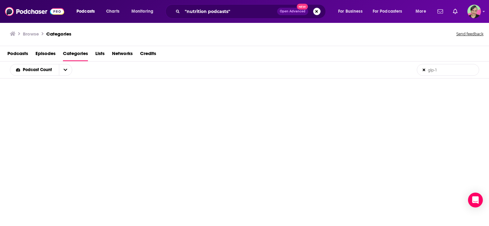
type input "glp-1"
click at [66, 68] on icon "open menu" at bounding box center [66, 70] width 4 height 4
click at [174, 81] on div at bounding box center [244, 214] width 489 height 272
click at [52, 52] on span "Episodes" at bounding box center [45, 54] width 20 height 13
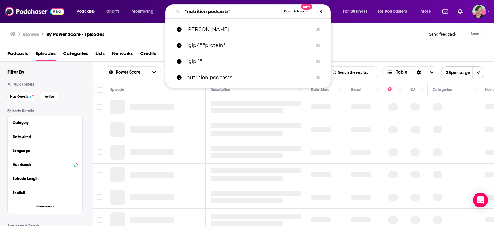
drag, startPoint x: 237, startPoint y: 9, endPoint x: 134, endPoint y: 1, distance: 103.4
click at [134, 0] on html "Podcasts Charts Monitoring "nutrition podcasts" Open Advanced New brad baych "g…" at bounding box center [247, 113] width 494 height 226
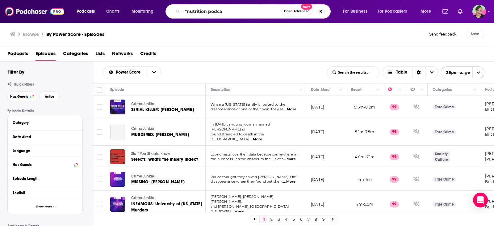
click at [78, 54] on span "Categories" at bounding box center [75, 54] width 25 height 13
type input ""nutrition podcasts""
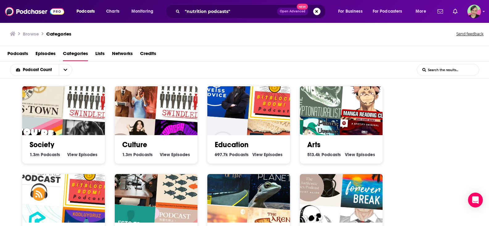
click at [449, 68] on input "List Search Input" at bounding box center [448, 69] width 62 height 11
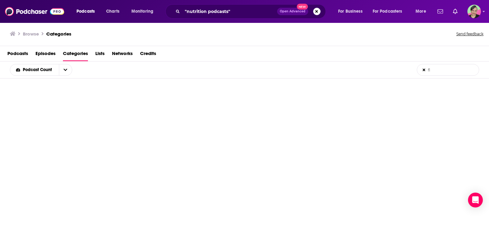
type input "f"
type input "glp-1"
click at [38, 14] on img at bounding box center [34, 12] width 59 height 12
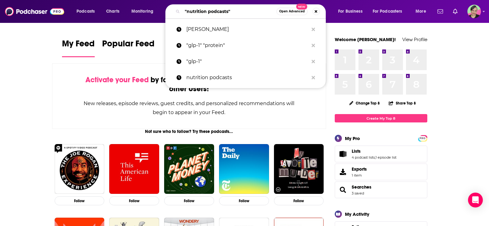
drag, startPoint x: 237, startPoint y: 12, endPoint x: 138, endPoint y: 2, distance: 99.9
click at [135, 2] on div "Podcasts Charts Monitoring "nutrition podcasts" Open Advanced New brad baych "g…" at bounding box center [244, 11] width 489 height 23
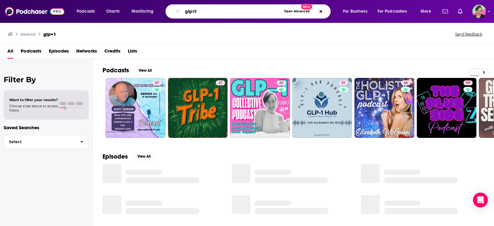
drag, startPoint x: 193, startPoint y: 11, endPoint x: 228, endPoint y: 11, distance: 34.6
click at [227, 12] on input "glp=1" at bounding box center [231, 11] width 99 height 10
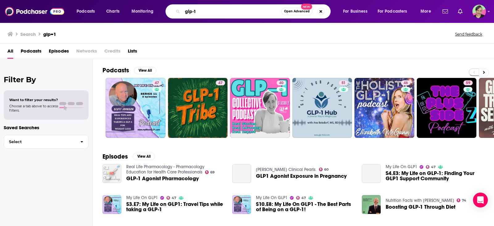
type input "glp-1"
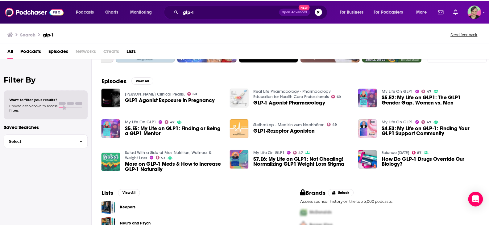
scroll to position [80, 0]
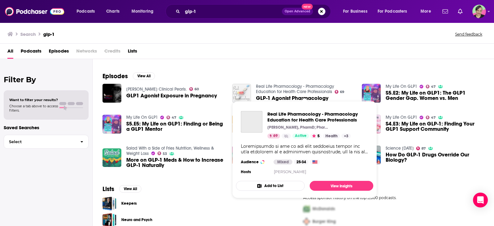
click at [286, 87] on link "Real Life Pharmacology - Pharmacology Education for Health Care Professionals" at bounding box center [295, 89] width 78 height 10
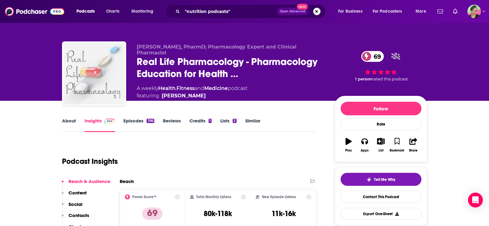
scroll to position [31, 0]
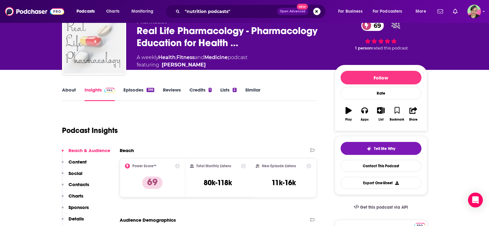
click at [64, 86] on div "About Insights Episodes 396 Reviews Credits 1 Lists 2 Similar" at bounding box center [189, 93] width 255 height 15
click at [74, 94] on link "About" at bounding box center [69, 94] width 14 height 14
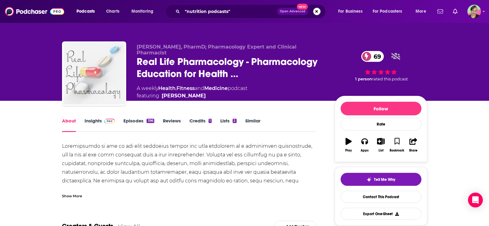
scroll to position [62, 0]
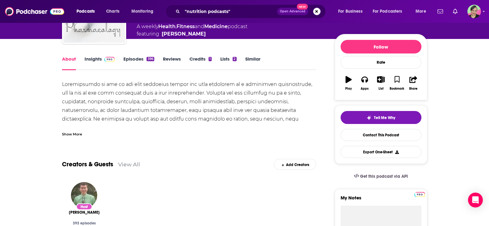
click at [77, 133] on div "Show More" at bounding box center [72, 134] width 20 height 6
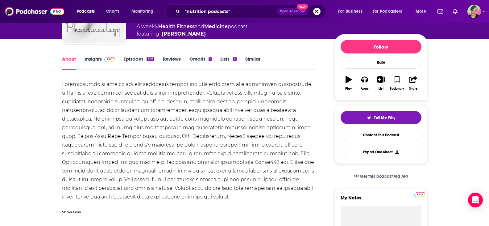
click at [138, 60] on link "Episodes 396" at bounding box center [138, 63] width 31 height 14
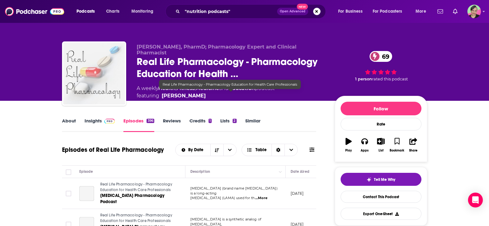
scroll to position [93, 0]
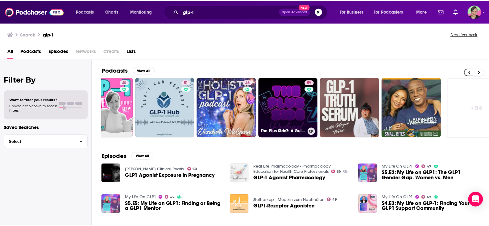
scroll to position [0, 158]
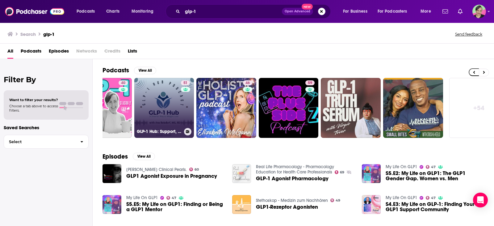
click at [171, 92] on link "51 GLP-1 Hub: Support, Community, and Weight Loss" at bounding box center [164, 108] width 60 height 60
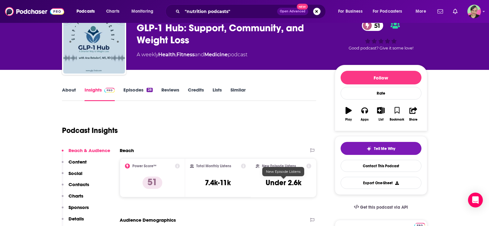
scroll to position [62, 0]
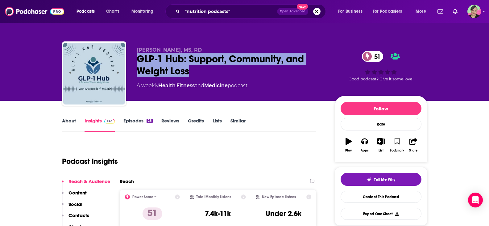
drag, startPoint x: 204, startPoint y: 75, endPoint x: 133, endPoint y: 60, distance: 72.6
click at [133, 60] on div "[PERSON_NAME], MS, RD GLP-1 Hub: Support, Community, and Weight Loss 51 A weekl…" at bounding box center [244, 74] width 365 height 67
copy h2 "GLP-1 Hub: Support, Community, and Weight Loss"
click at [190, 75] on div "GLP-1 Hub: Support, Community, and Weight Loss 51" at bounding box center [231, 65] width 188 height 24
drag, startPoint x: 197, startPoint y: 72, endPoint x: 131, endPoint y: 58, distance: 67.2
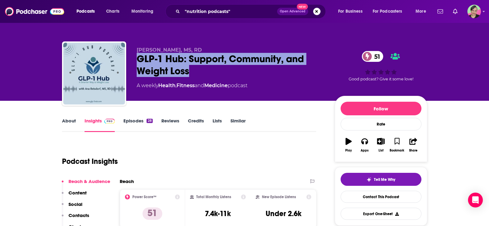
click at [131, 58] on div "[PERSON_NAME], MS, RD GLP-1 Hub: Support, Community, and Weight Loss 51 A weekl…" at bounding box center [244, 74] width 365 height 67
copy h2 "GLP-1 Hub: Support, Community, and Weight Loss"
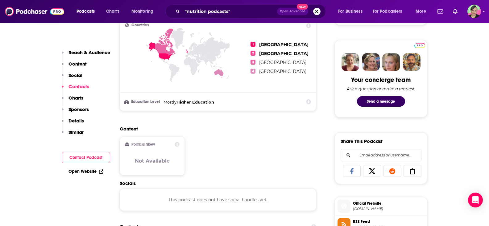
scroll to position [401, 0]
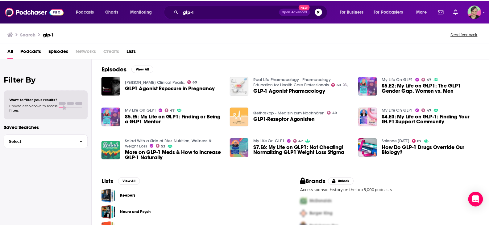
scroll to position [93, 0]
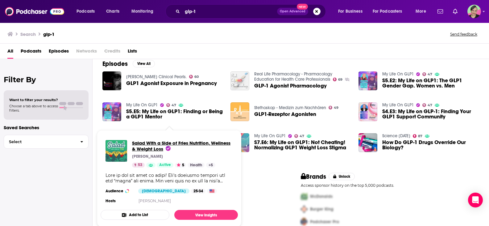
click at [153, 147] on span "Salad With a Side of Fries Nutrition, Wellness & Weight Loss" at bounding box center [181, 146] width 98 height 12
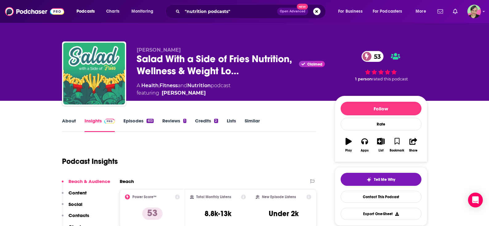
click at [137, 121] on link "Episodes 613" at bounding box center [138, 125] width 30 height 14
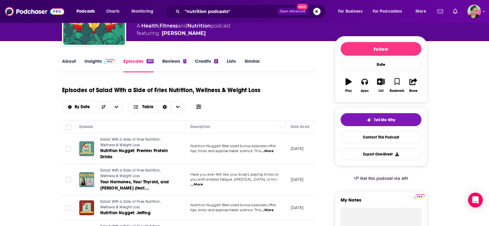
scroll to position [62, 0]
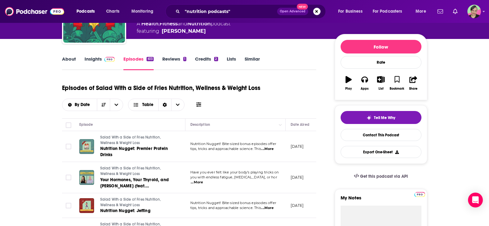
click at [70, 56] on div "About Insights Episodes 613 Reviews 1 Credits 2 Lists Similar" at bounding box center [189, 62] width 255 height 15
click at [67, 60] on link "About" at bounding box center [69, 63] width 14 height 14
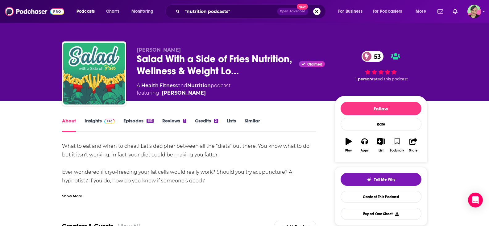
scroll to position [62, 0]
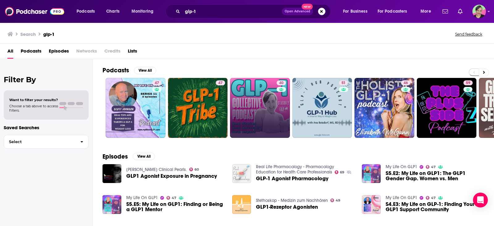
click at [288, 133] on link "40" at bounding box center [260, 108] width 60 height 60
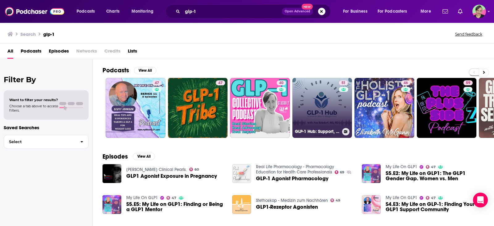
click at [310, 86] on link "51 GLP-1 Hub: Support, Community, and Weight Loss" at bounding box center [322, 108] width 60 height 60
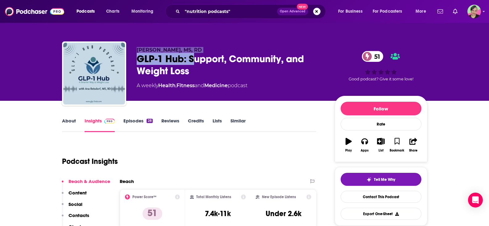
drag, startPoint x: 137, startPoint y: 49, endPoint x: 141, endPoint y: 2, distance: 46.8
click at [210, 73] on div "[PERSON_NAME], MS, RD GLP-1 Hub: Support, Community, and Weight Loss 51 A weekl…" at bounding box center [231, 71] width 188 height 49
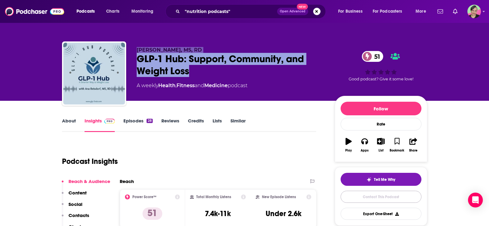
drag, startPoint x: 378, startPoint y: 199, endPoint x: 380, endPoint y: 196, distance: 3.2
click at [378, 198] on link "Contact This Podcast" at bounding box center [381, 196] width 81 height 12
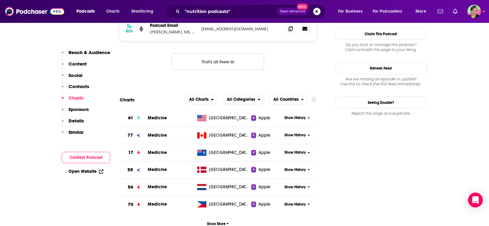
scroll to position [467, 0]
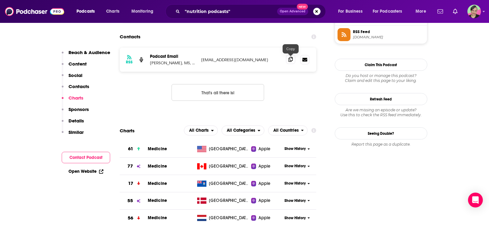
click at [292, 61] on icon at bounding box center [291, 59] width 4 height 5
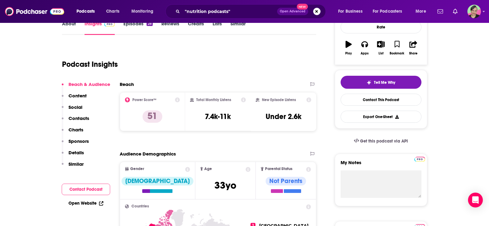
scroll to position [0, 0]
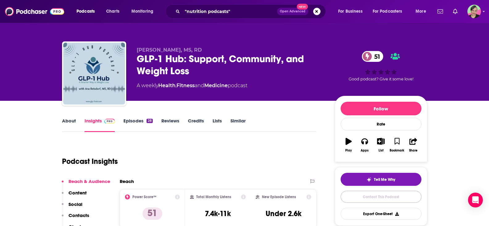
click at [383, 197] on link "Contact This Podcast" at bounding box center [381, 196] width 81 height 12
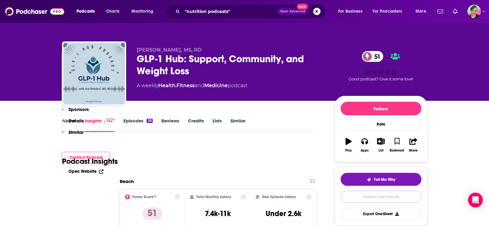
scroll to position [498, 0]
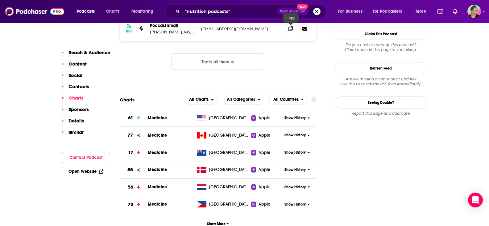
click at [289, 29] on icon at bounding box center [291, 28] width 4 height 5
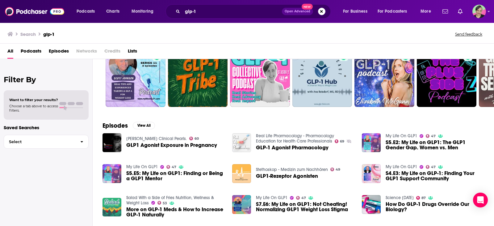
scroll to position [106, 0]
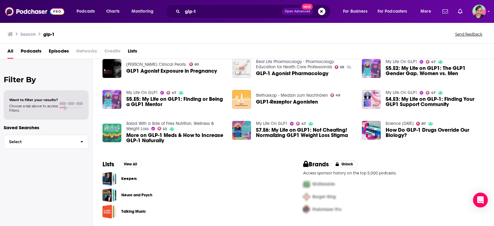
drag, startPoint x: 207, startPoint y: 12, endPoint x: 161, endPoint y: 7, distance: 46.2
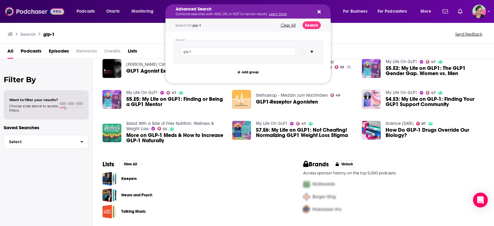
click at [28, 6] on img at bounding box center [34, 12] width 59 height 12
click at [29, 12] on img at bounding box center [34, 12] width 59 height 12
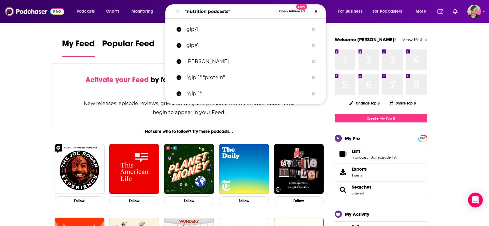
click at [159, 7] on div "Podcasts Charts Monitoring "nutrition podcasts" Open Advanced New glp-1 glp=1 […" at bounding box center [252, 11] width 360 height 14
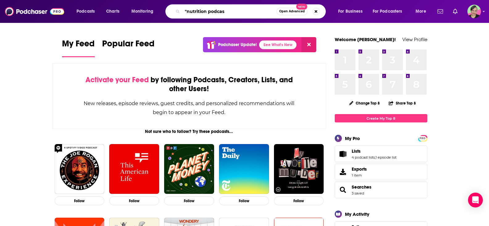
click at [173, 9] on div ""nutrition podcas Open Advanced New" at bounding box center [245, 11] width 160 height 14
type input "glp-1"
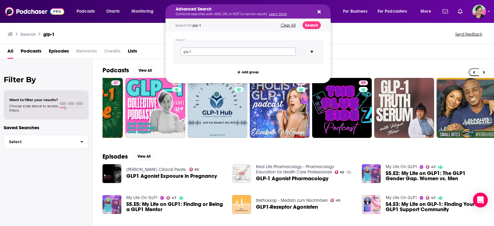
click at [204, 54] on input "glp-1" at bounding box center [238, 52] width 115 height 8
type input "glp-1 nutrition"
click at [275, 52] on input "glp-1 nutrition" at bounding box center [238, 52] width 115 height 8
click at [310, 21] on div "Search for glp-1 nutrition Clear All Search" at bounding box center [247, 25] width 165 height 13
click at [309, 23] on button "Search" at bounding box center [311, 25] width 18 height 8
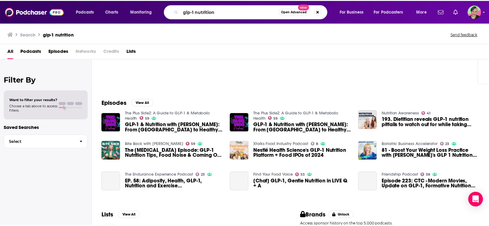
scroll to position [62, 0]
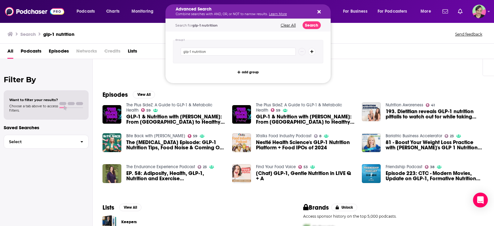
drag, startPoint x: 218, startPoint y: 9, endPoint x: 203, endPoint y: 10, distance: 14.8
drag, startPoint x: 191, startPoint y: 52, endPoint x: 226, endPoint y: 51, distance: 34.6
click at [226, 51] on input "glp-1 nutrition" at bounding box center [238, 52] width 115 height 8
type input "g"
type input "muscle loss"
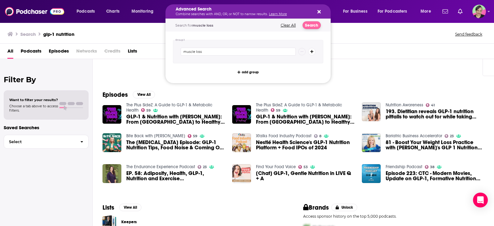
drag, startPoint x: 303, startPoint y: 22, endPoint x: 314, endPoint y: 27, distance: 12.8
click at [303, 22] on div "Search for muscle loss Clear All Search" at bounding box center [247, 25] width 165 height 13
click at [317, 26] on button "Search" at bounding box center [311, 25] width 18 height 8
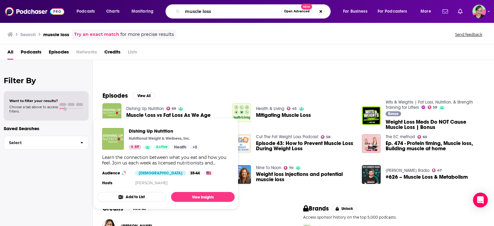
click at [147, 110] on link "Dishing Up Nutrition" at bounding box center [145, 108] width 38 height 5
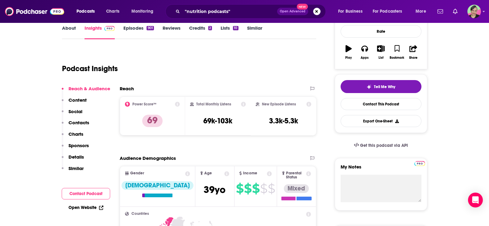
scroll to position [62, 0]
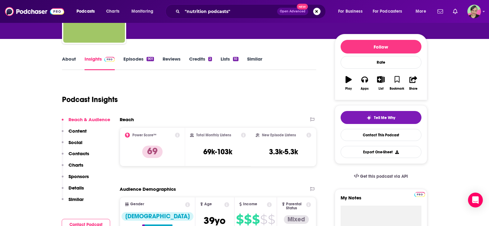
click at [133, 57] on link "Episodes 901" at bounding box center [138, 63] width 30 height 14
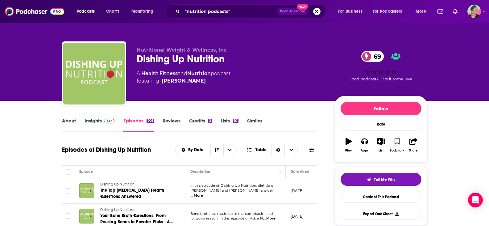
scroll to position [31, 0]
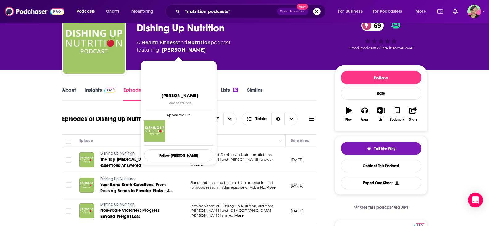
drag, startPoint x: 205, startPoint y: 50, endPoint x: 164, endPoint y: 50, distance: 40.4
click at [164, 50] on span "featuring [PERSON_NAME]" at bounding box center [184, 49] width 94 height 7
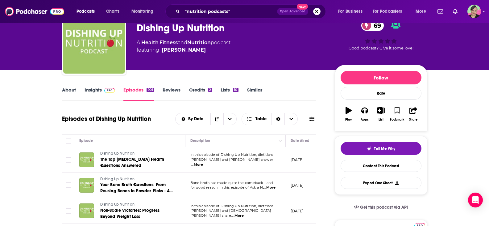
scroll to position [62, 0]
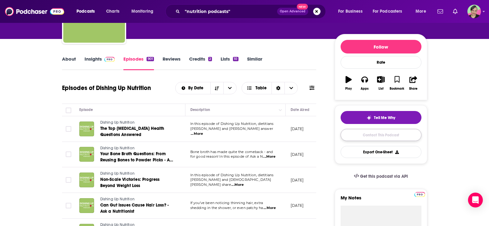
click at [372, 136] on link "Contact This Podcast" at bounding box center [381, 135] width 81 height 12
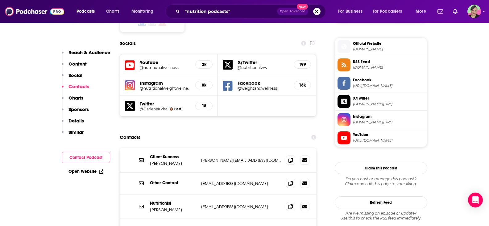
scroll to position [605, 0]
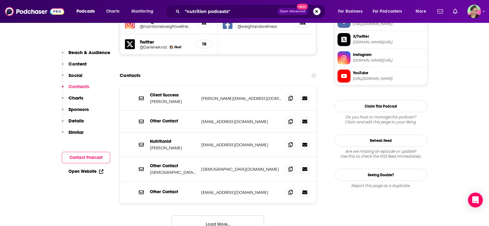
click at [218, 215] on button "Load More..." at bounding box center [218, 223] width 93 height 17
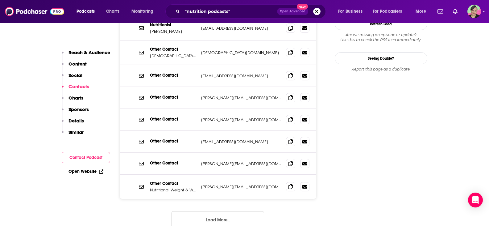
scroll to position [759, 0]
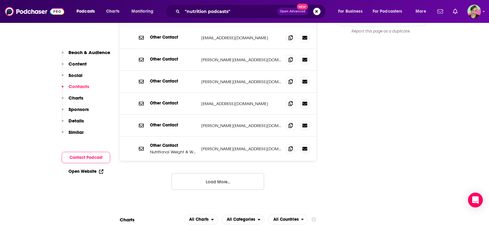
click at [221, 173] on button "Load More..." at bounding box center [218, 181] width 93 height 17
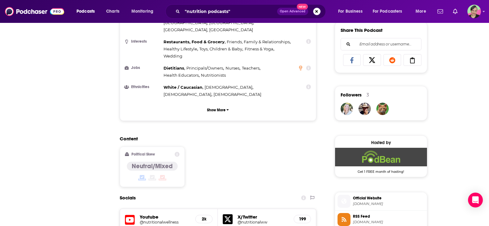
scroll to position [0, 0]
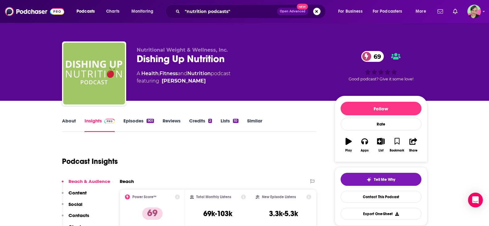
click at [74, 122] on link "About" at bounding box center [69, 125] width 14 height 14
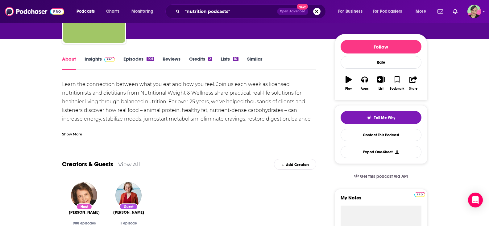
scroll to position [123, 0]
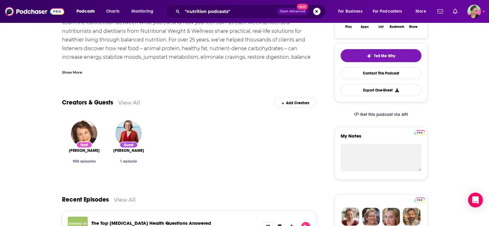
click at [77, 69] on div "Show More" at bounding box center [189, 69] width 255 height 10
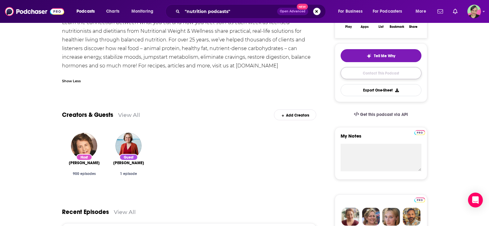
click at [372, 73] on link "Contact This Podcast" at bounding box center [381, 73] width 81 height 12
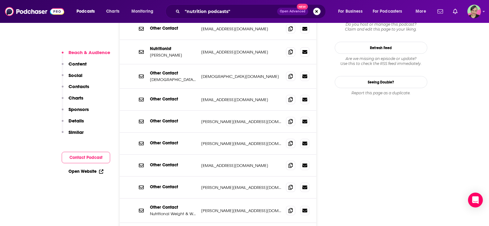
scroll to position [728, 0]
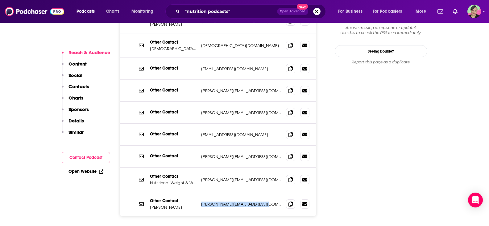
drag, startPoint x: 267, startPoint y: 167, endPoint x: 202, endPoint y: 166, distance: 64.8
click at [202, 201] on p "[PERSON_NAME][EMAIL_ADDRESS][DOMAIN_NAME]" at bounding box center [241, 203] width 80 height 5
copy p "[PERSON_NAME][EMAIL_ADDRESS][DOMAIN_NAME]"
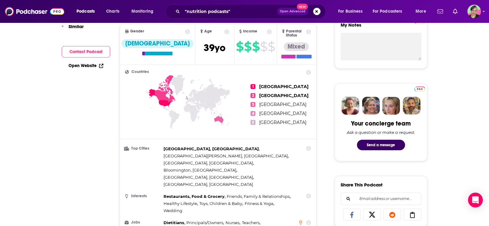
scroll to position [49, 0]
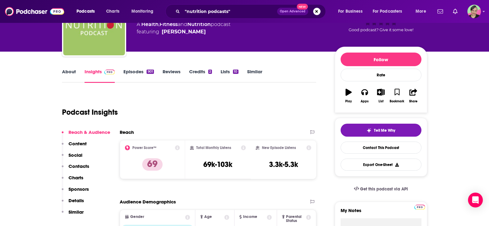
click at [131, 71] on link "Episodes 901" at bounding box center [138, 76] width 30 height 14
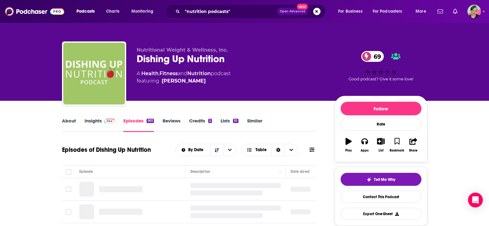
click at [311, 151] on icon at bounding box center [312, 149] width 5 height 4
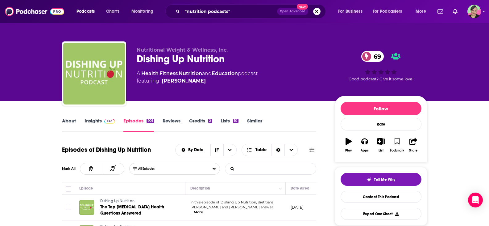
click at [278, 164] on input "List Search Input" at bounding box center [257, 168] width 64 height 11
type input "[PERSON_NAME]"
